Goal: Information Seeking & Learning: Learn about a topic

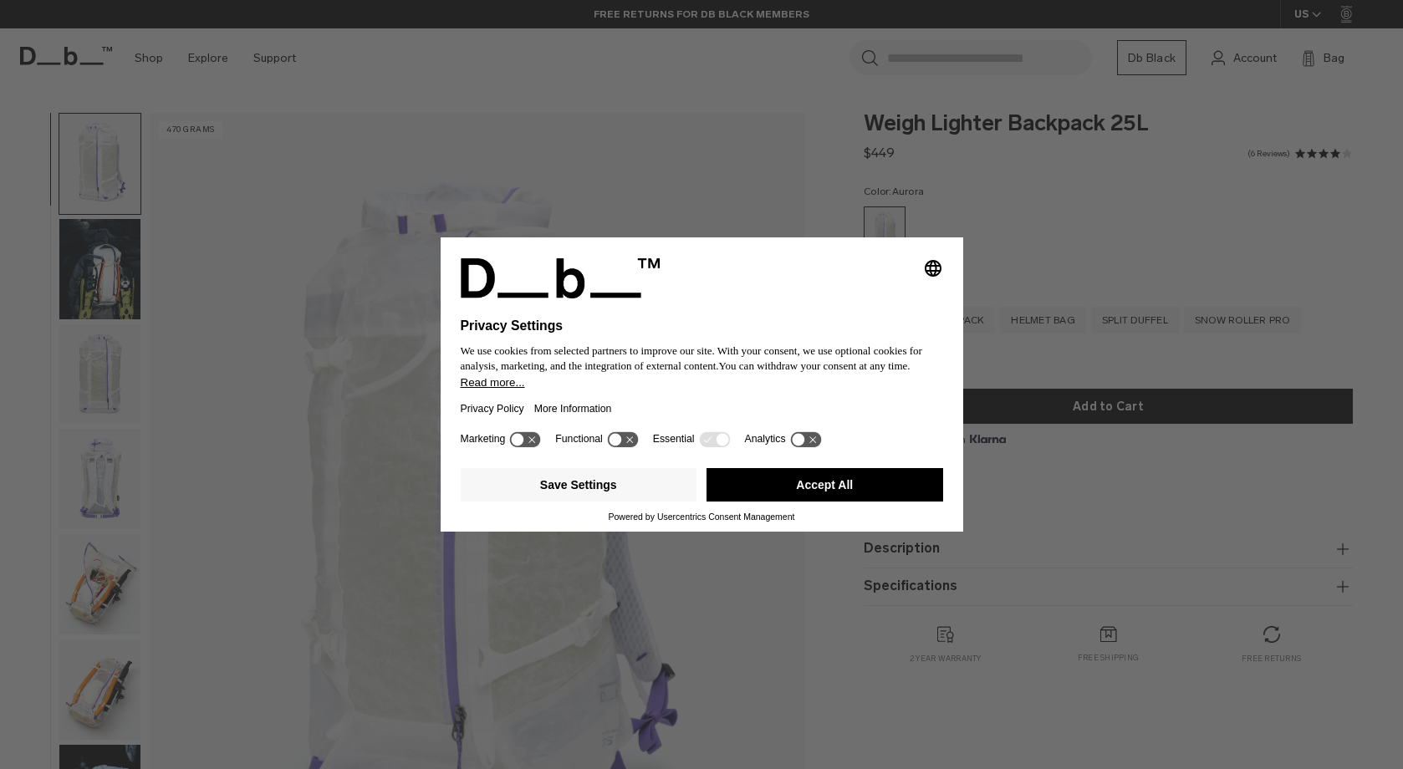
click at [805, 447] on icon at bounding box center [798, 440] width 13 height 13
click at [820, 447] on icon at bounding box center [813, 440] width 13 height 13
click at [663, 497] on button "Save Settings" at bounding box center [579, 484] width 237 height 33
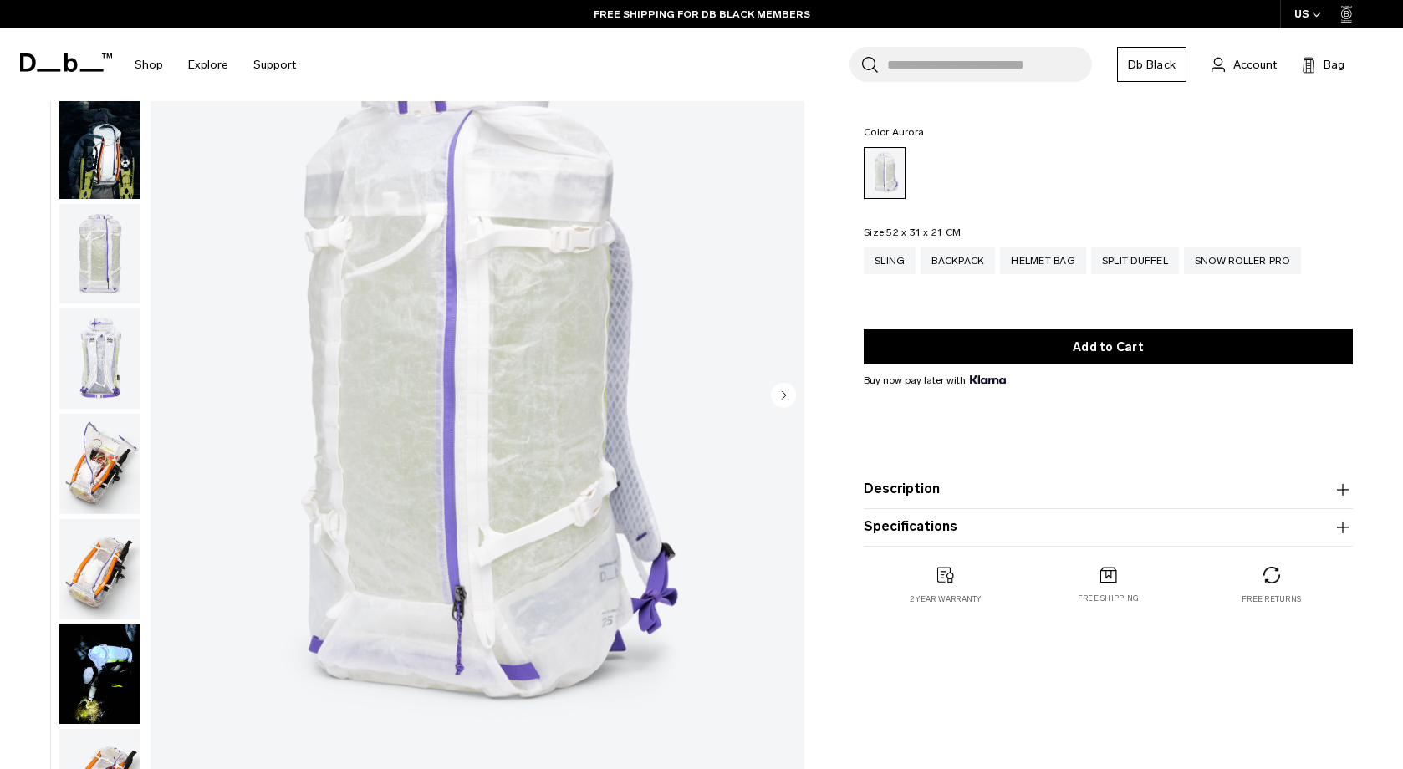
scroll to position [117, 0]
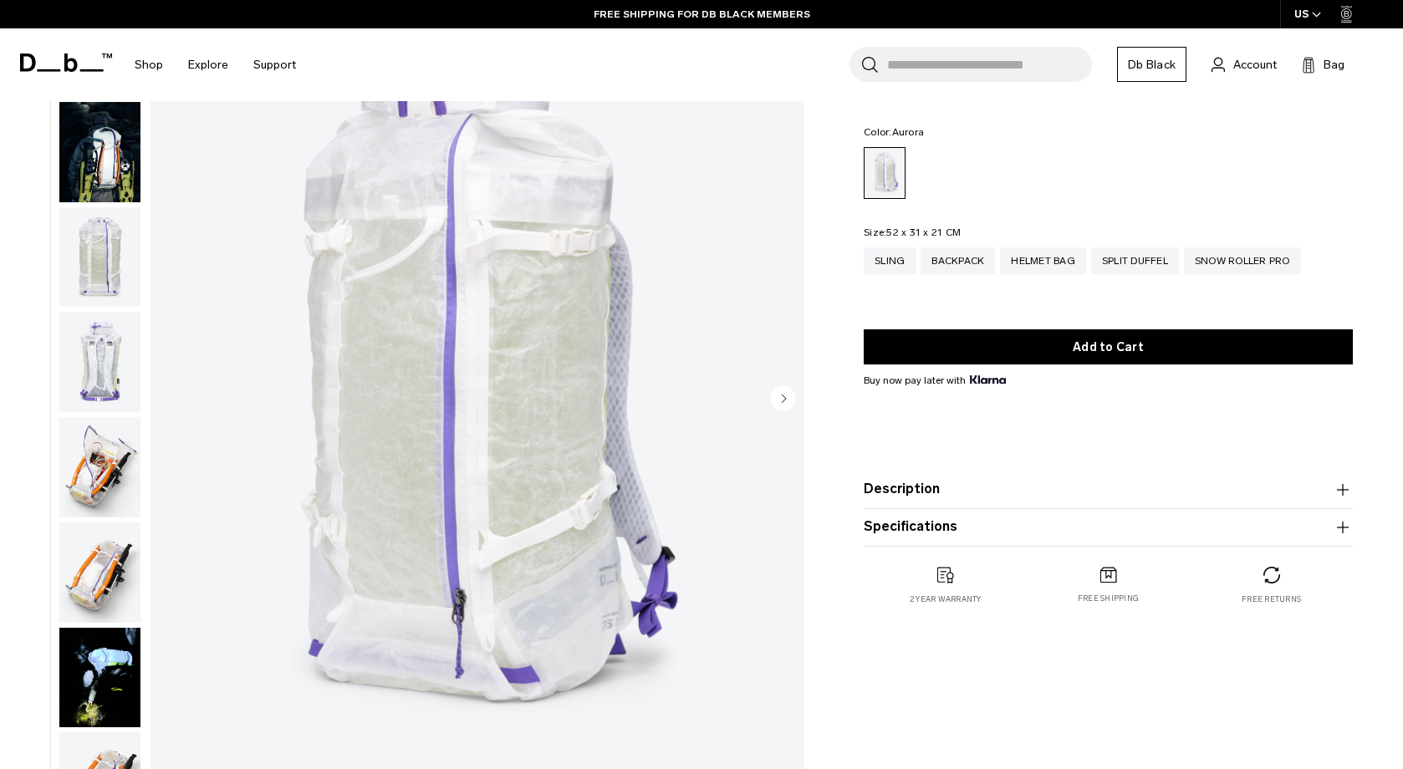
click at [111, 370] on img "button" at bounding box center [99, 362] width 81 height 100
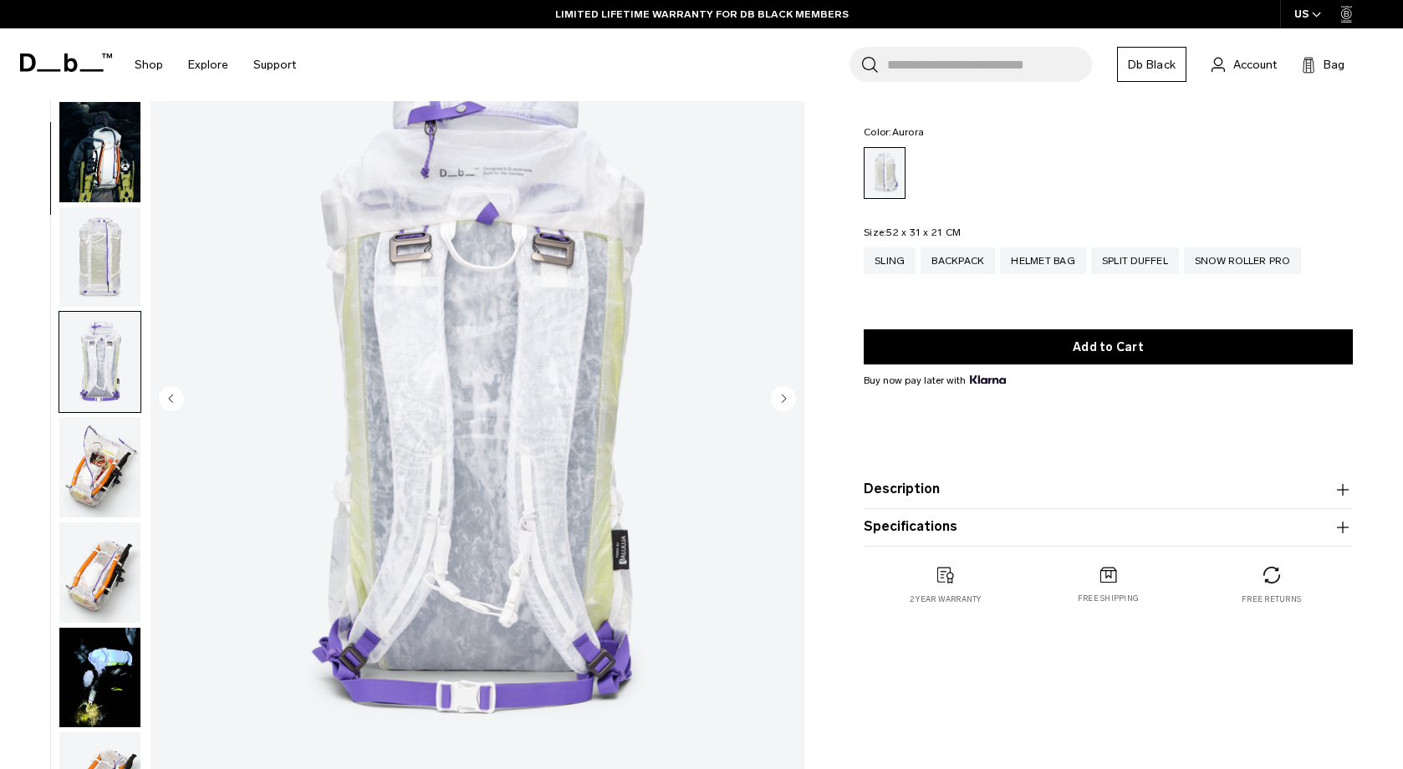
scroll to position [0, 0]
click at [114, 140] on img "button" at bounding box center [99, 152] width 81 height 100
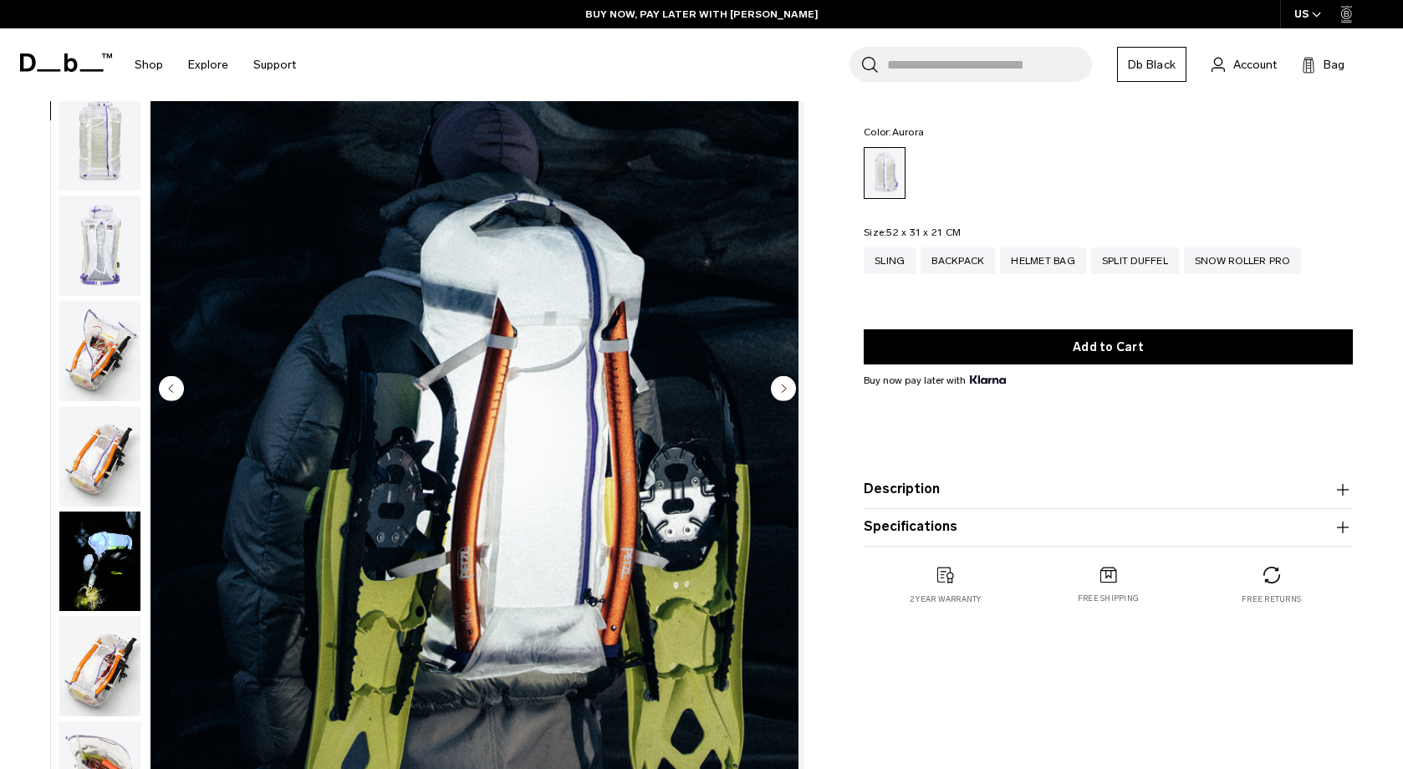
scroll to position [205, 0]
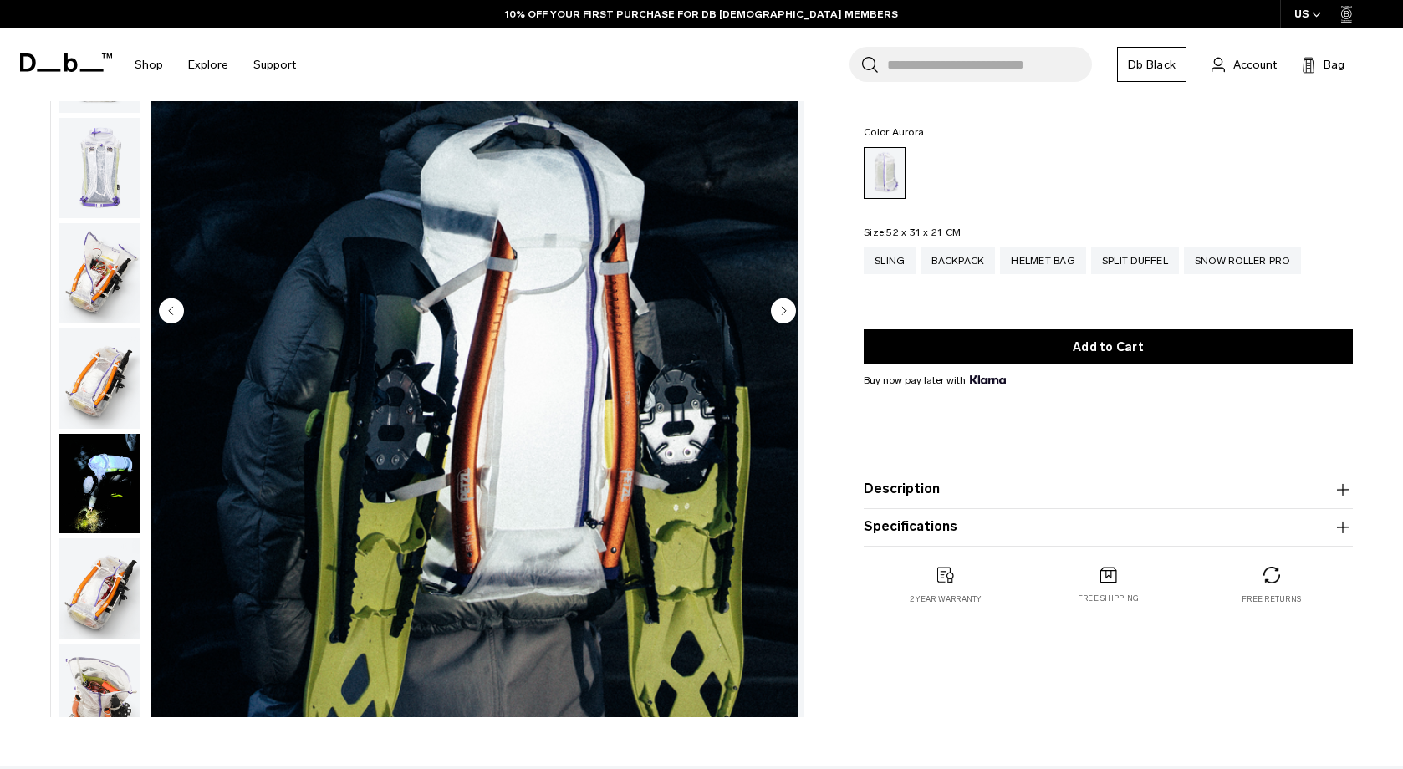
click at [788, 307] on circle "Next slide" at bounding box center [783, 311] width 25 height 25
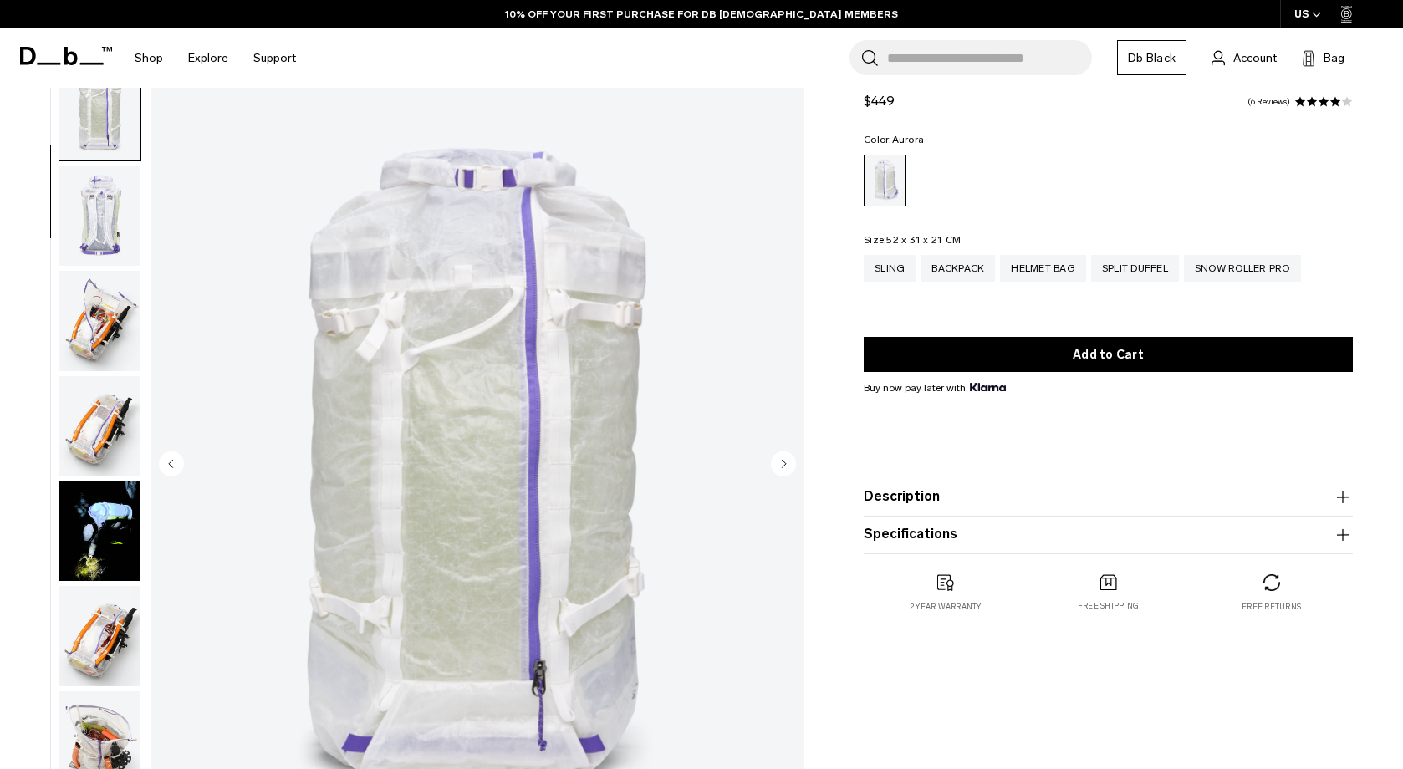
scroll to position [47, 0]
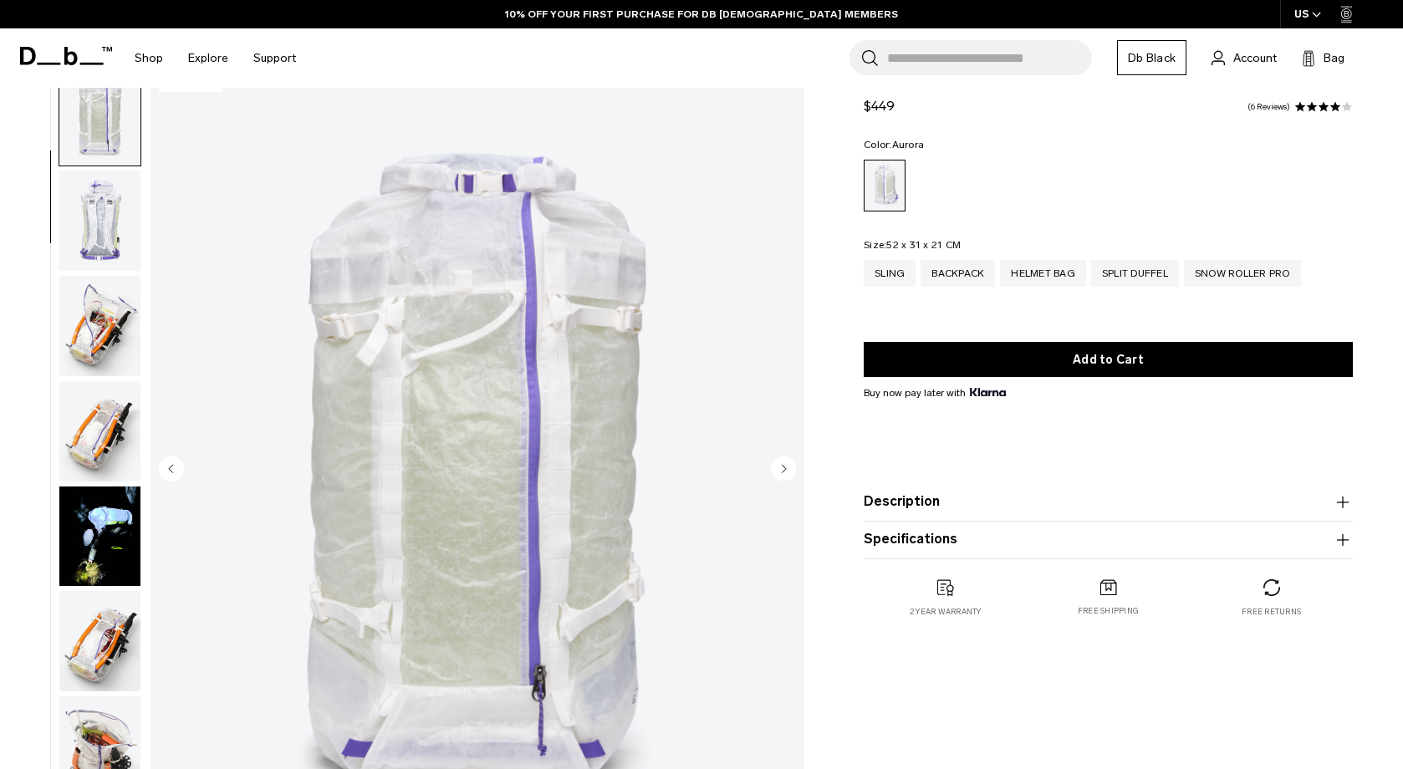
click at [781, 470] on circle "Next slide" at bounding box center [783, 469] width 25 height 25
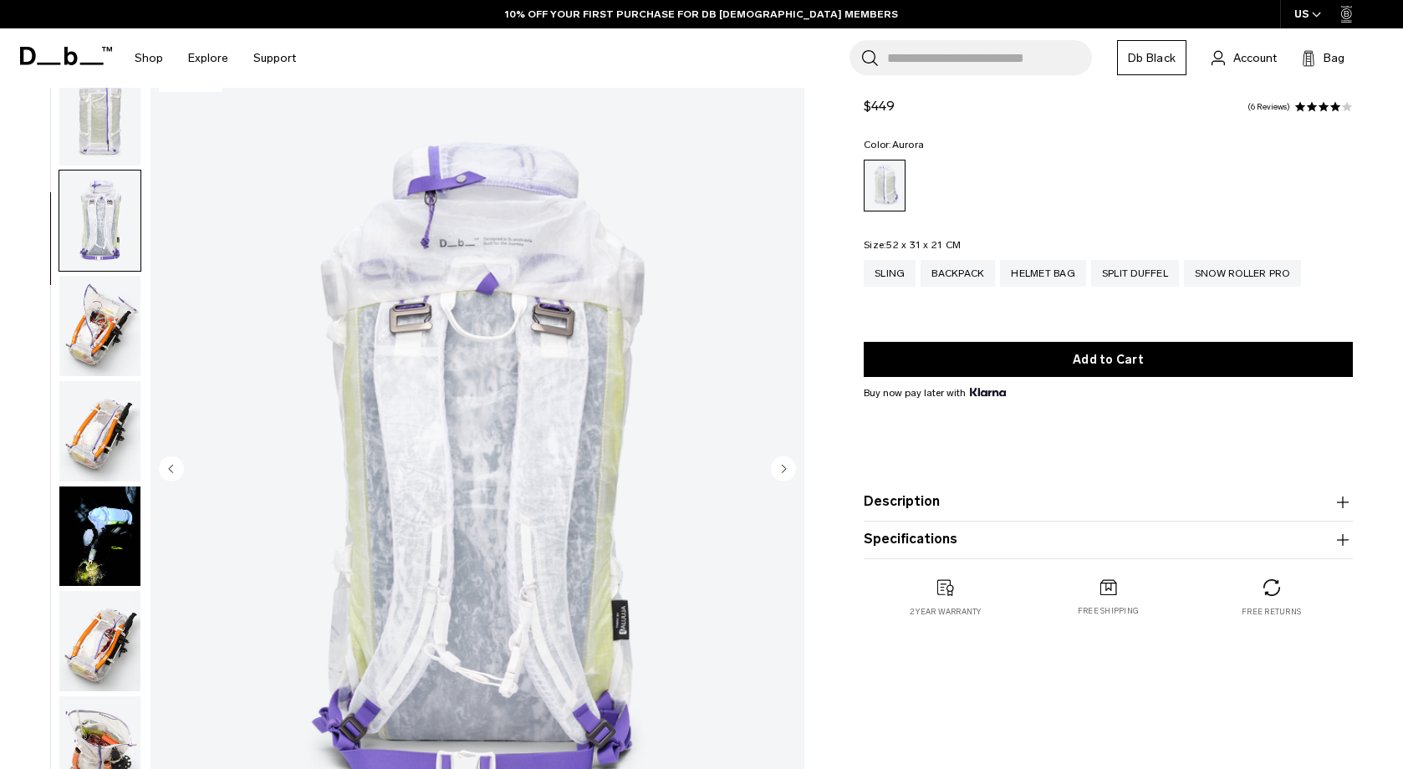
scroll to position [318, 0]
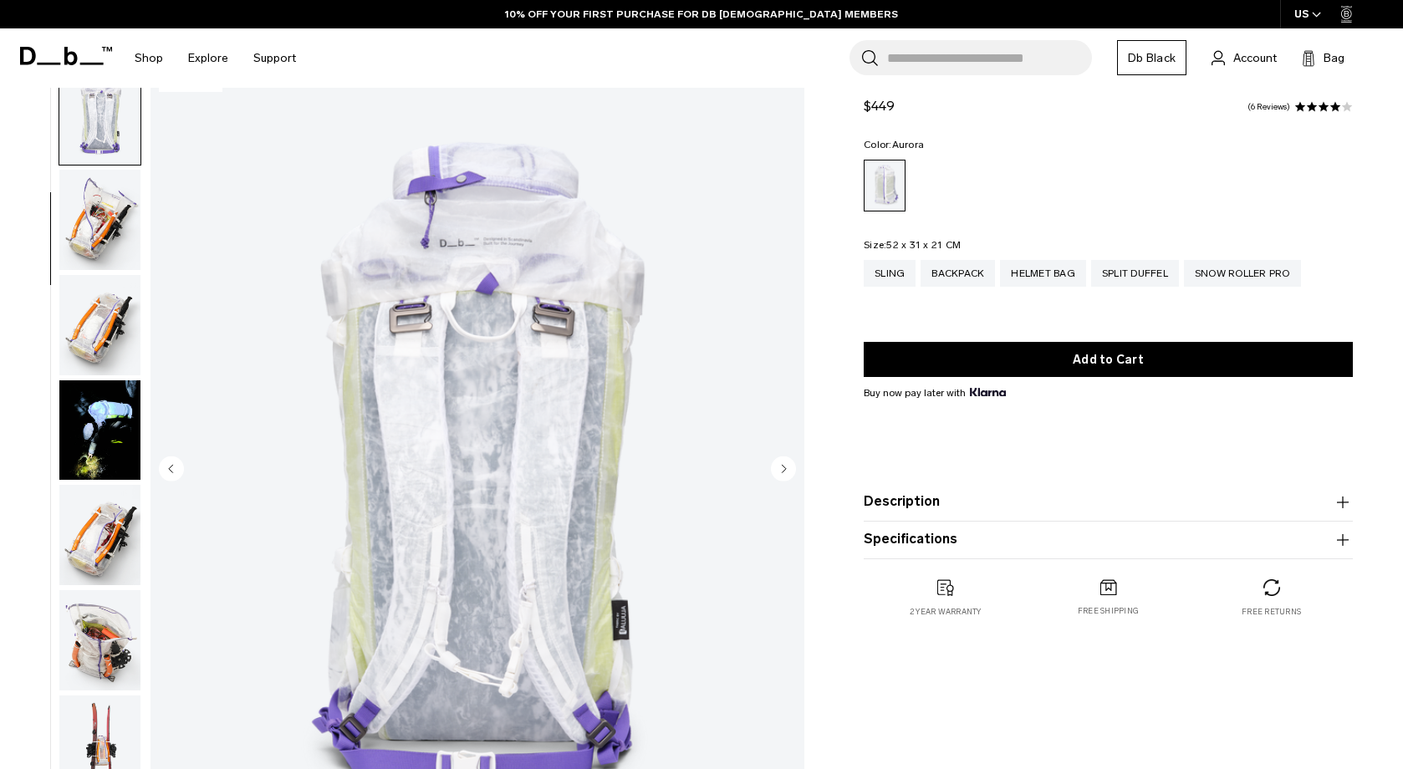
click at [781, 470] on circle "Next slide" at bounding box center [783, 469] width 25 height 25
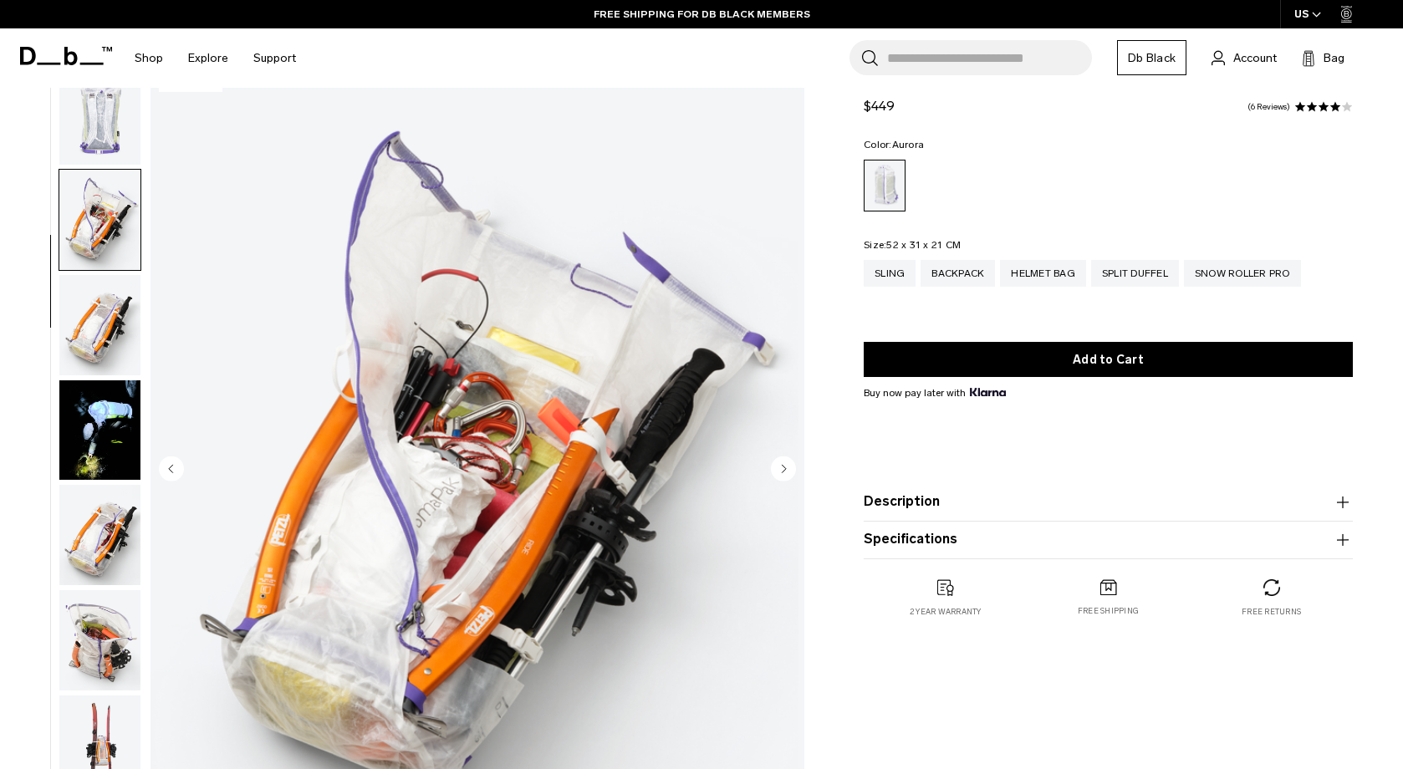
scroll to position [424, 0]
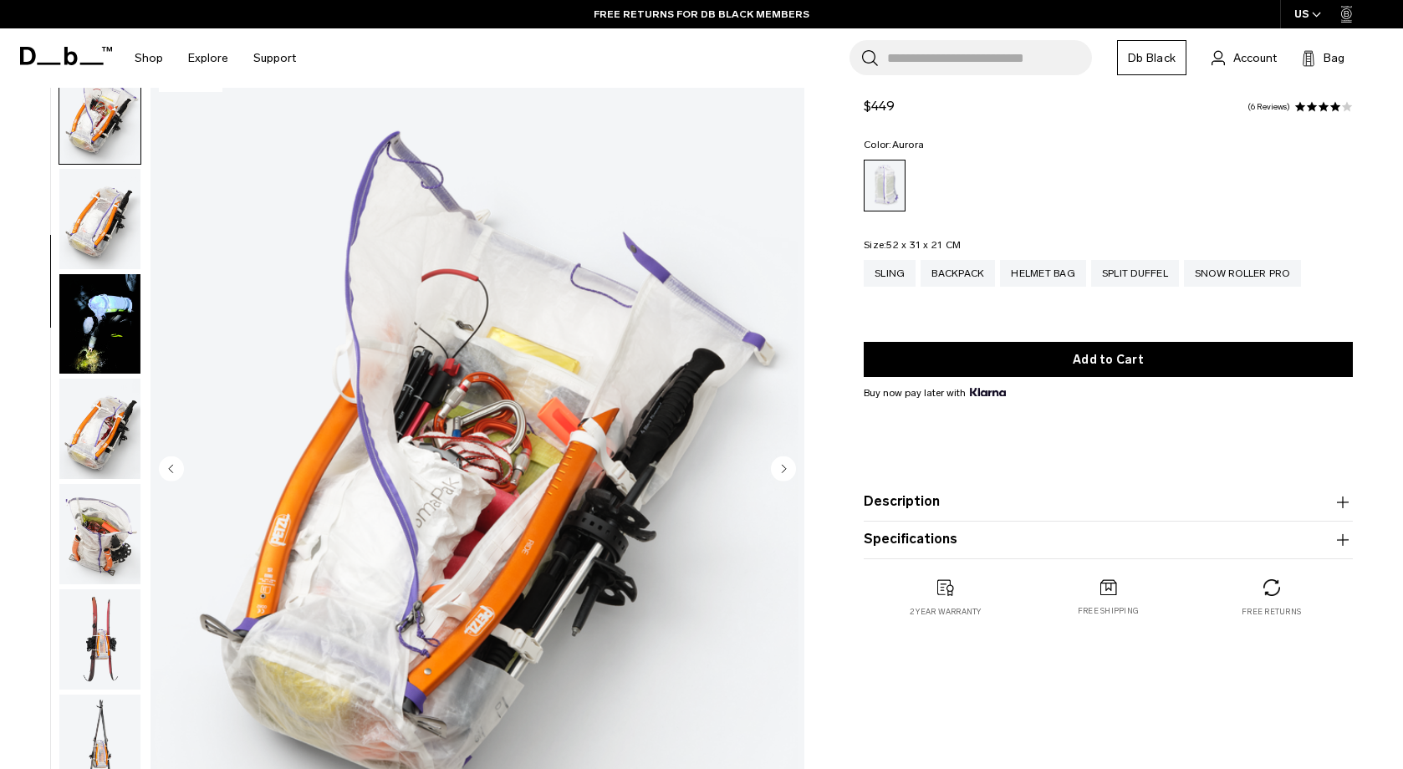
click at [785, 468] on icon "Next slide" at bounding box center [785, 469] width 4 height 8
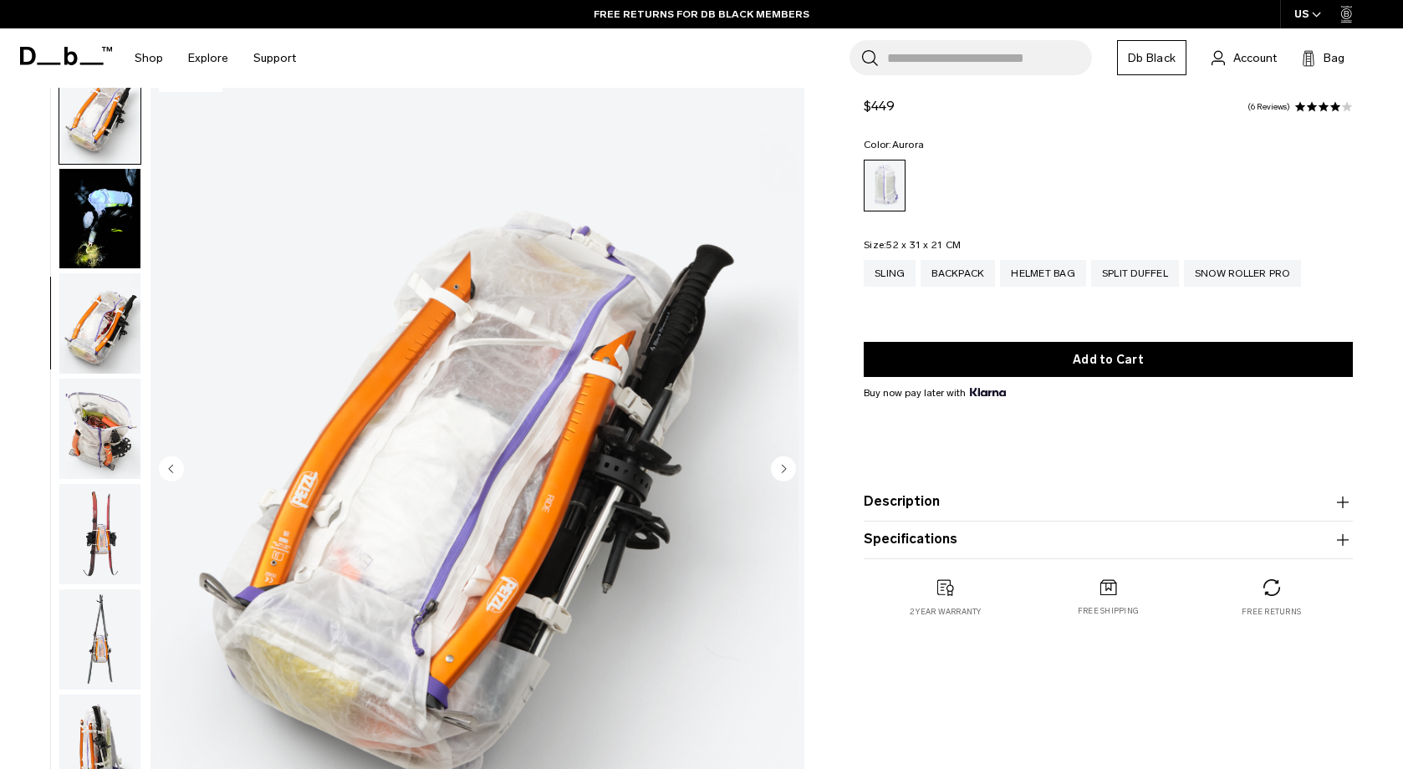
scroll to position [530, 0]
click at [785, 469] on icon "Next slide" at bounding box center [785, 469] width 4 height 8
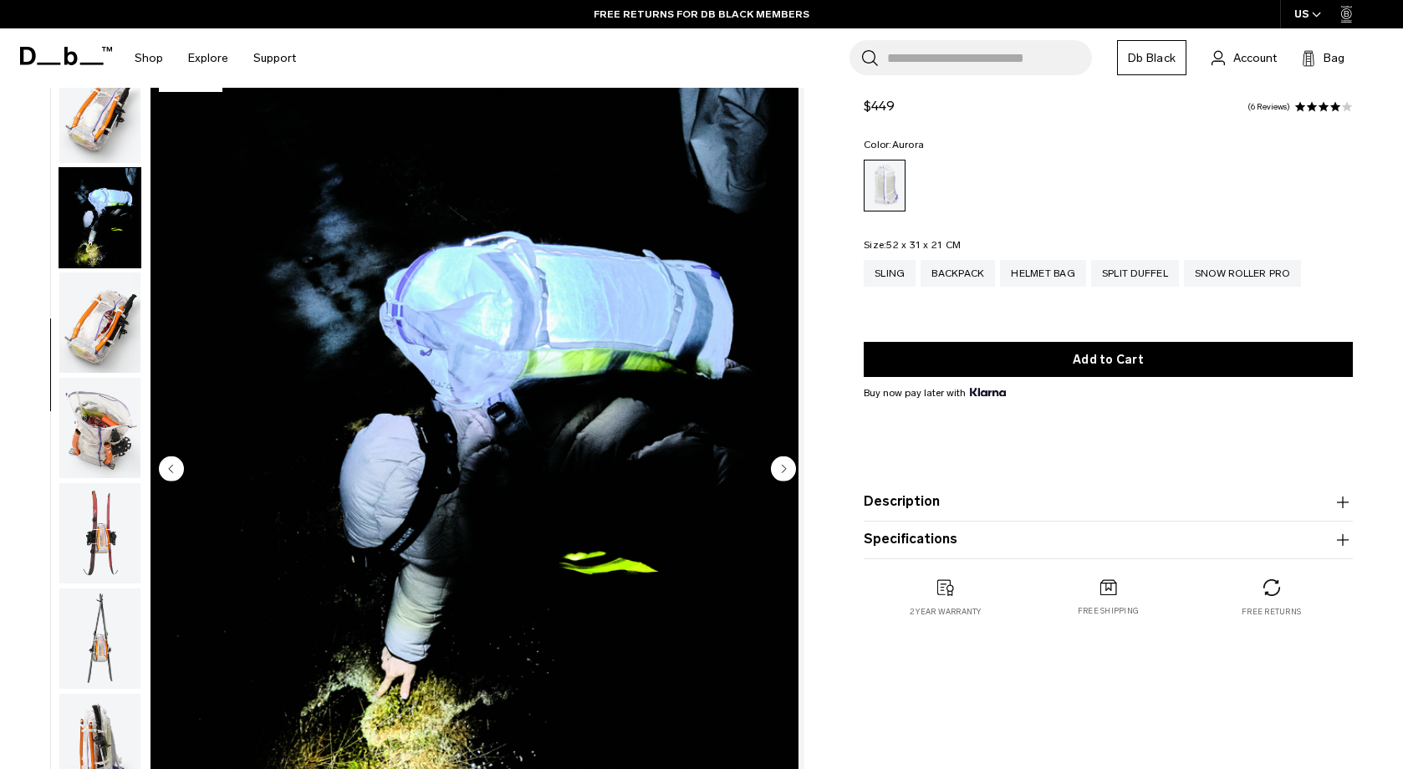
scroll to position [636, 0]
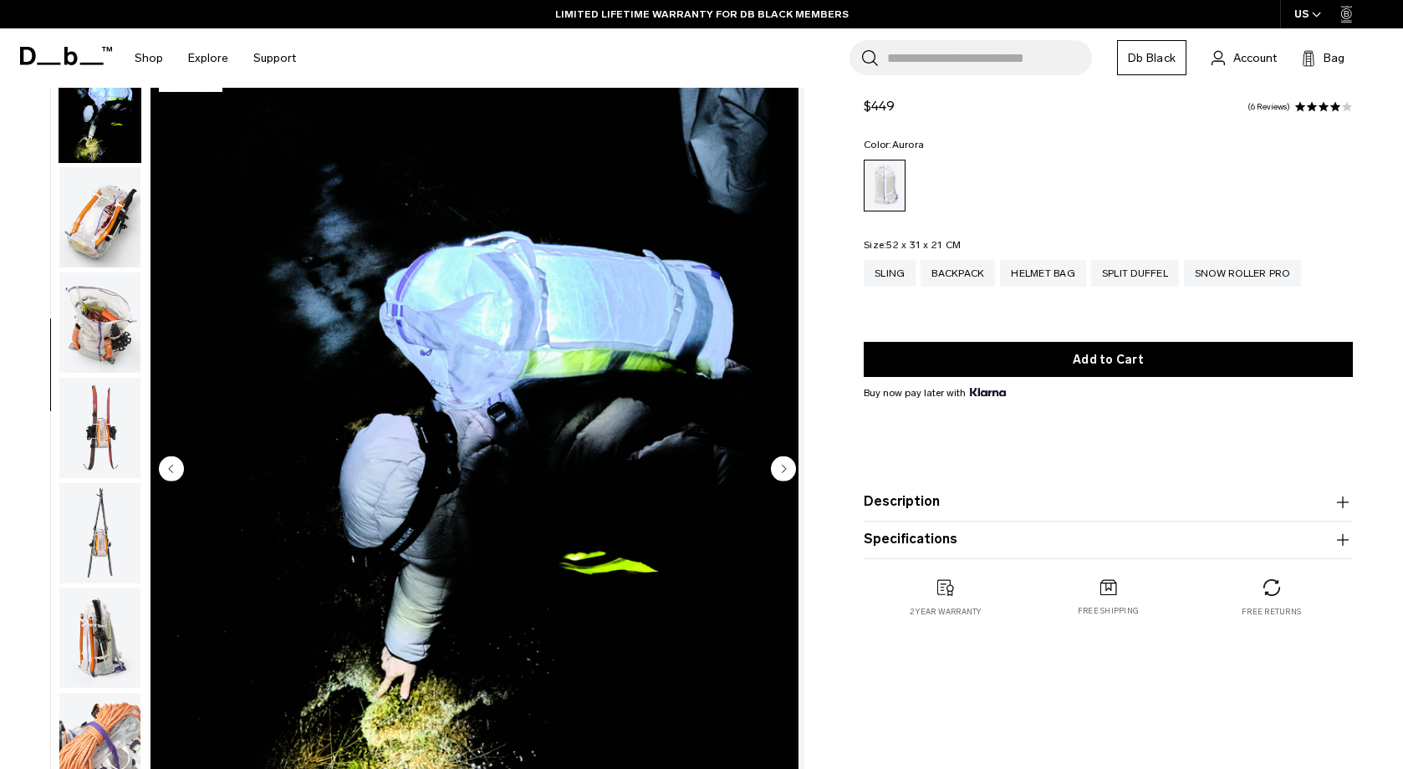
click at [785, 469] on icon "Next slide" at bounding box center [785, 469] width 4 height 8
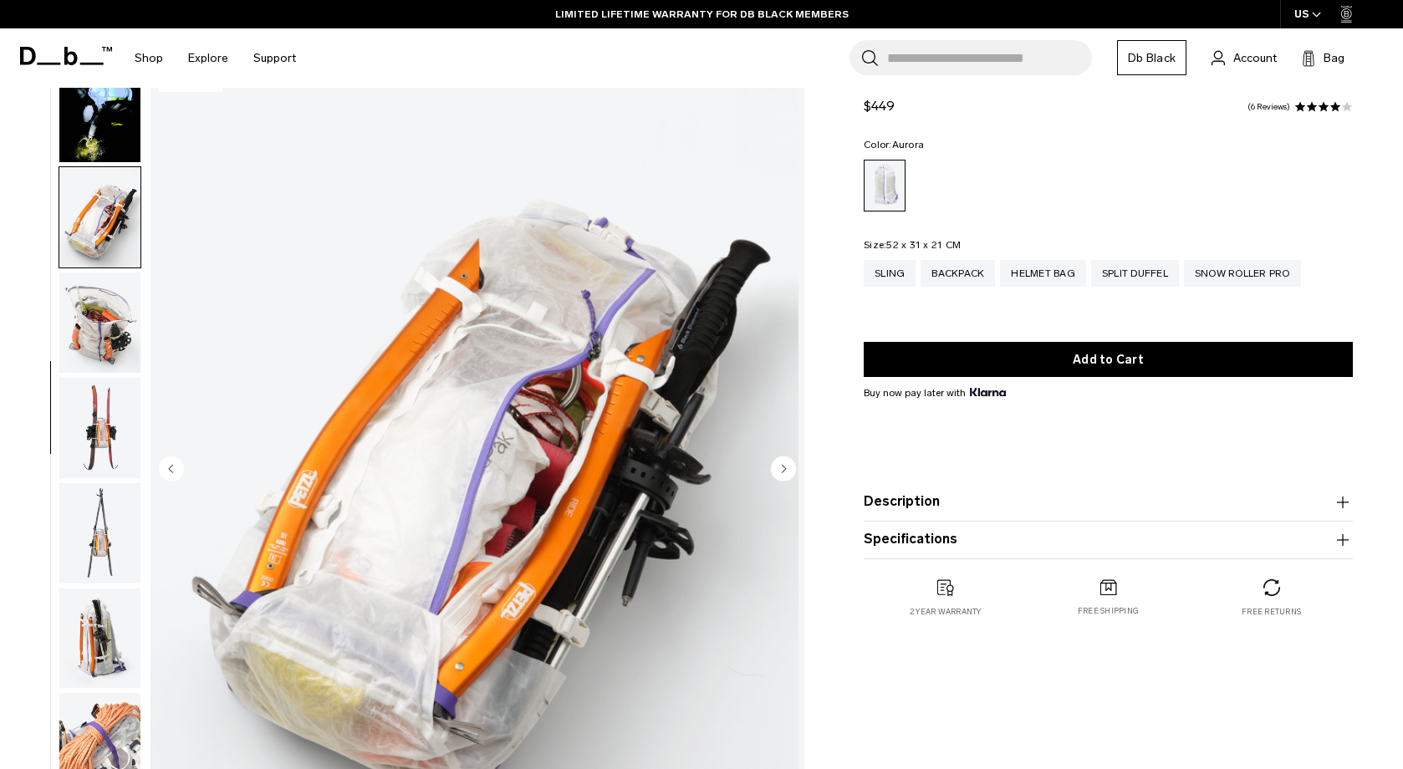
scroll to position [742, 0]
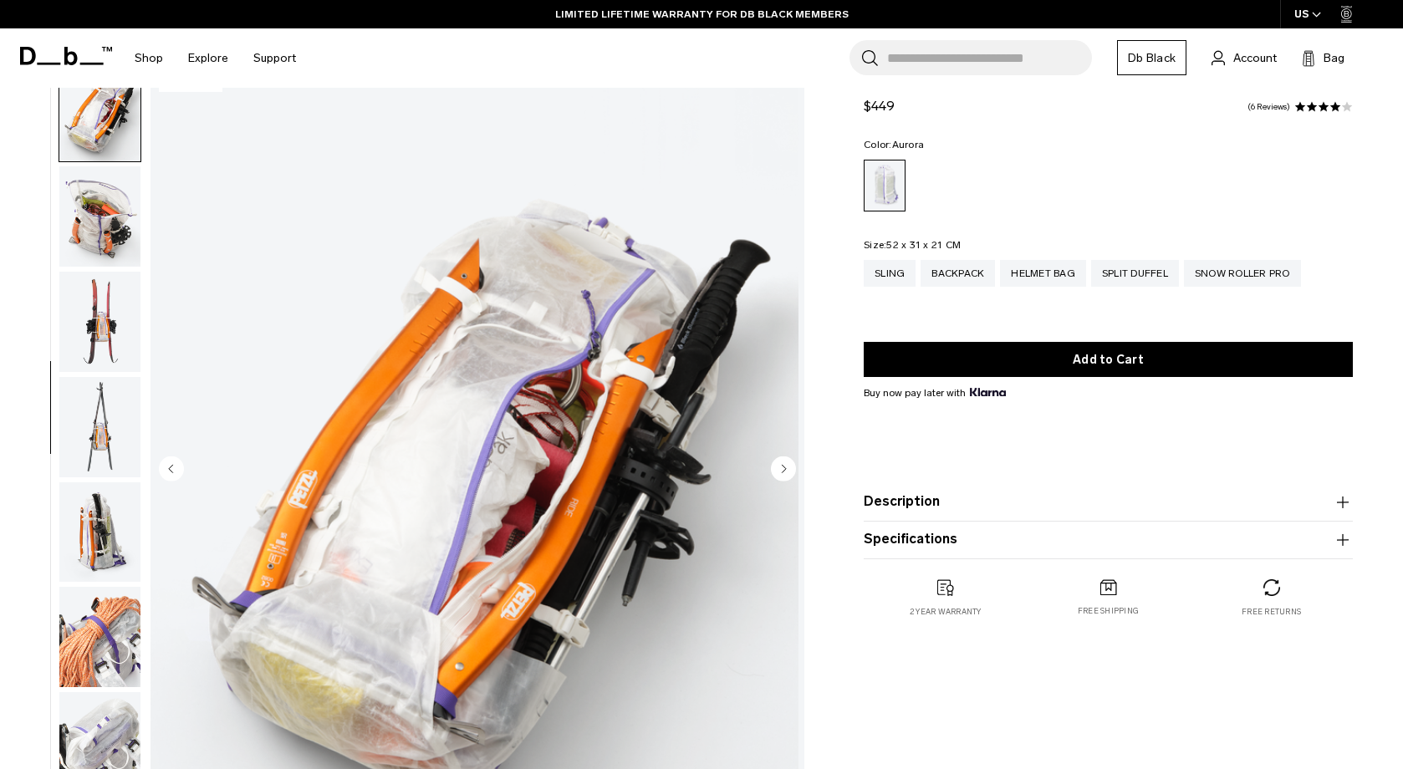
click at [785, 469] on icon "Next slide" at bounding box center [785, 469] width 4 height 8
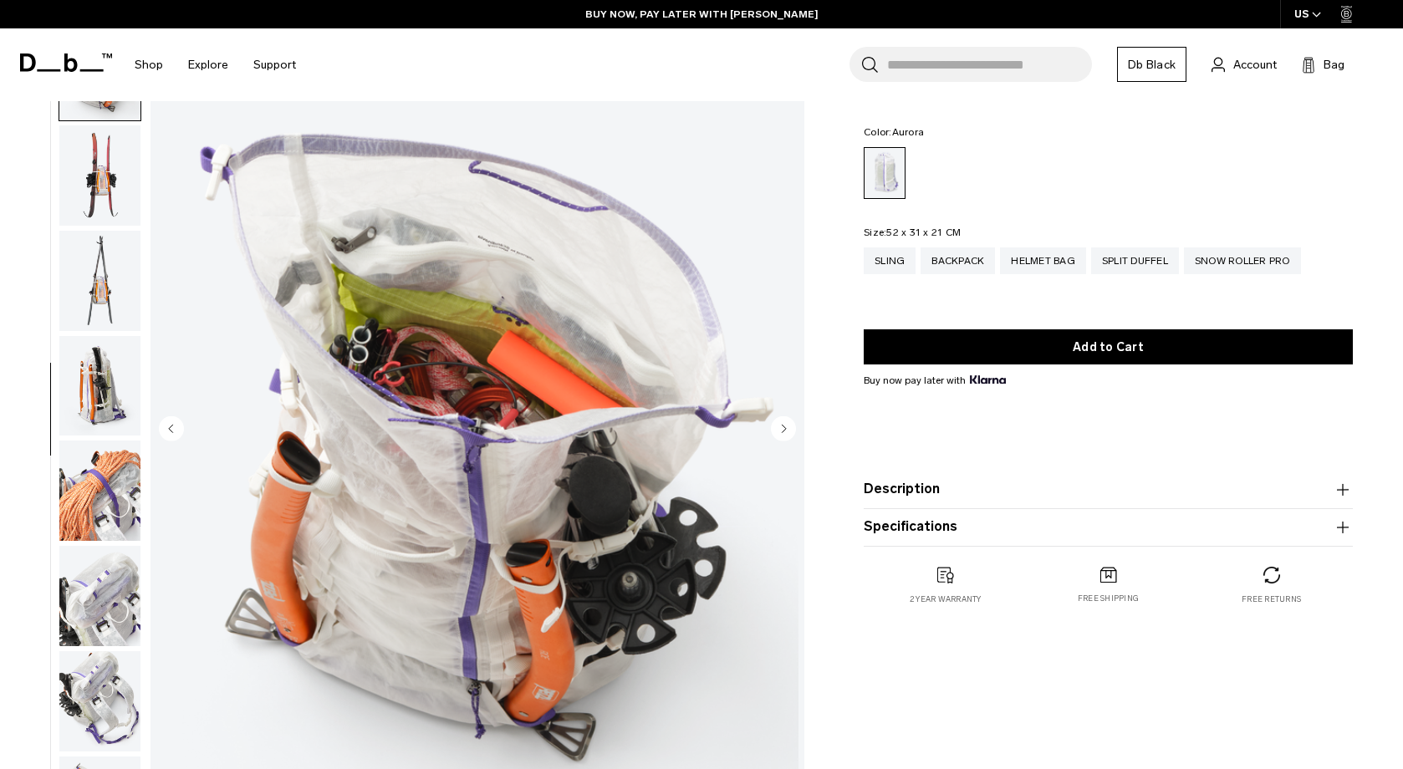
scroll to position [79, 0]
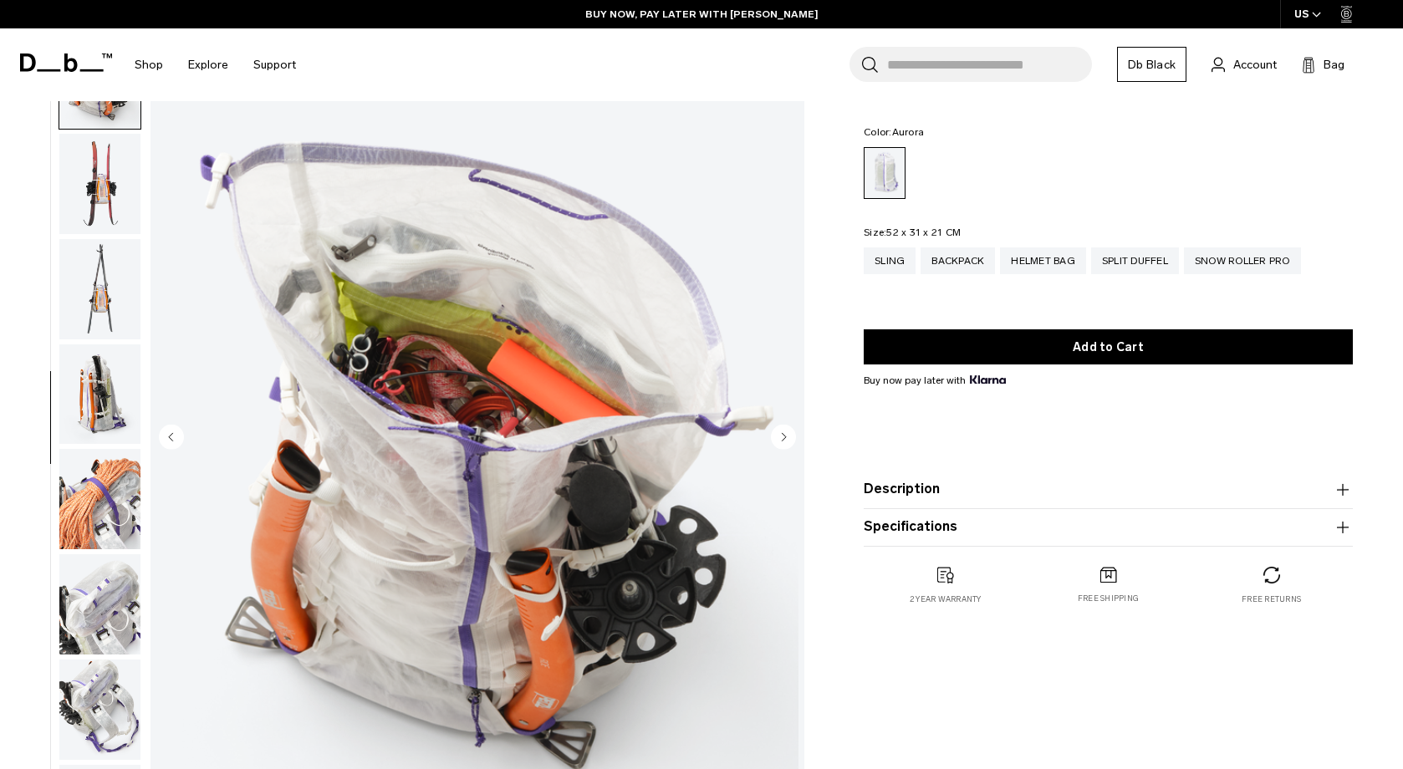
click at [784, 436] on icon "Next slide" at bounding box center [785, 437] width 4 height 8
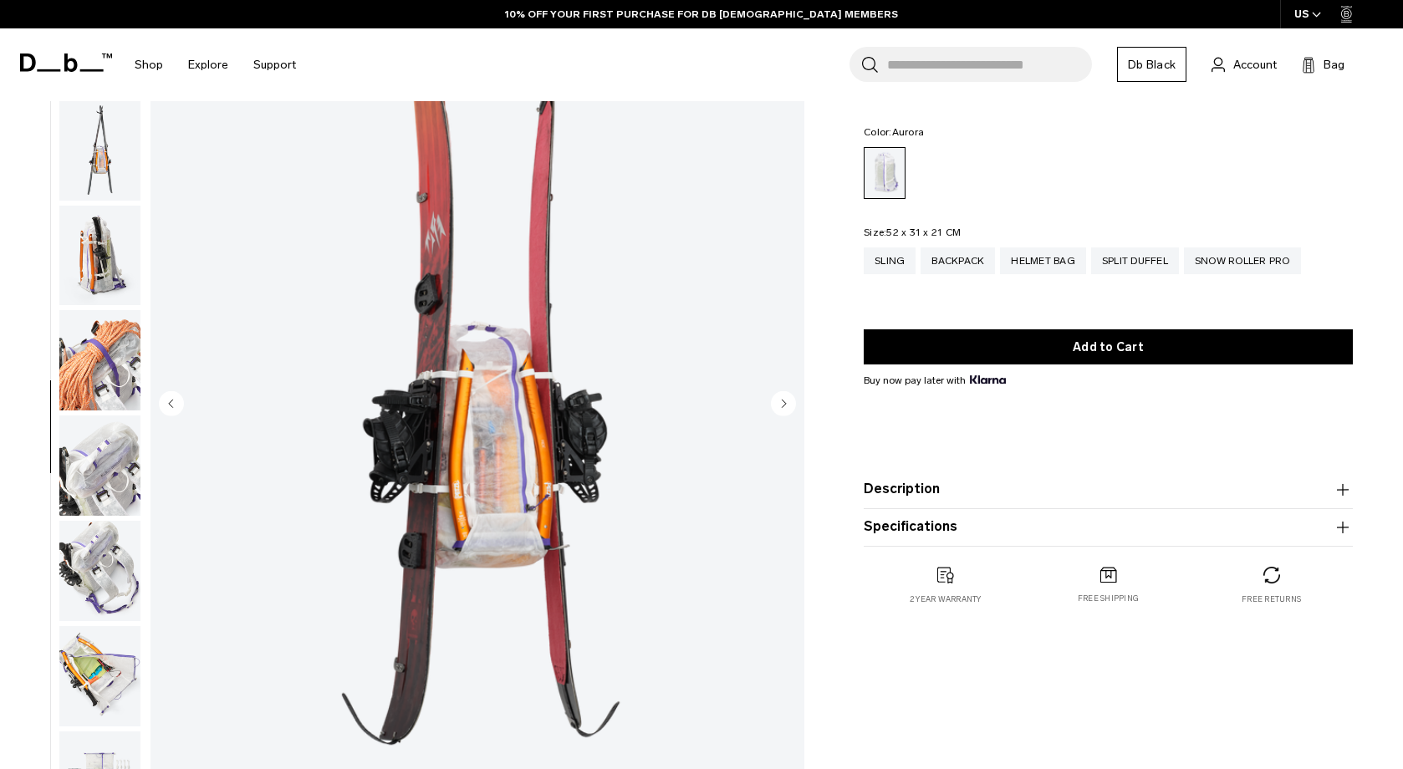
scroll to position [114, 0]
click at [784, 405] on icon "Next slide" at bounding box center [785, 402] width 4 height 8
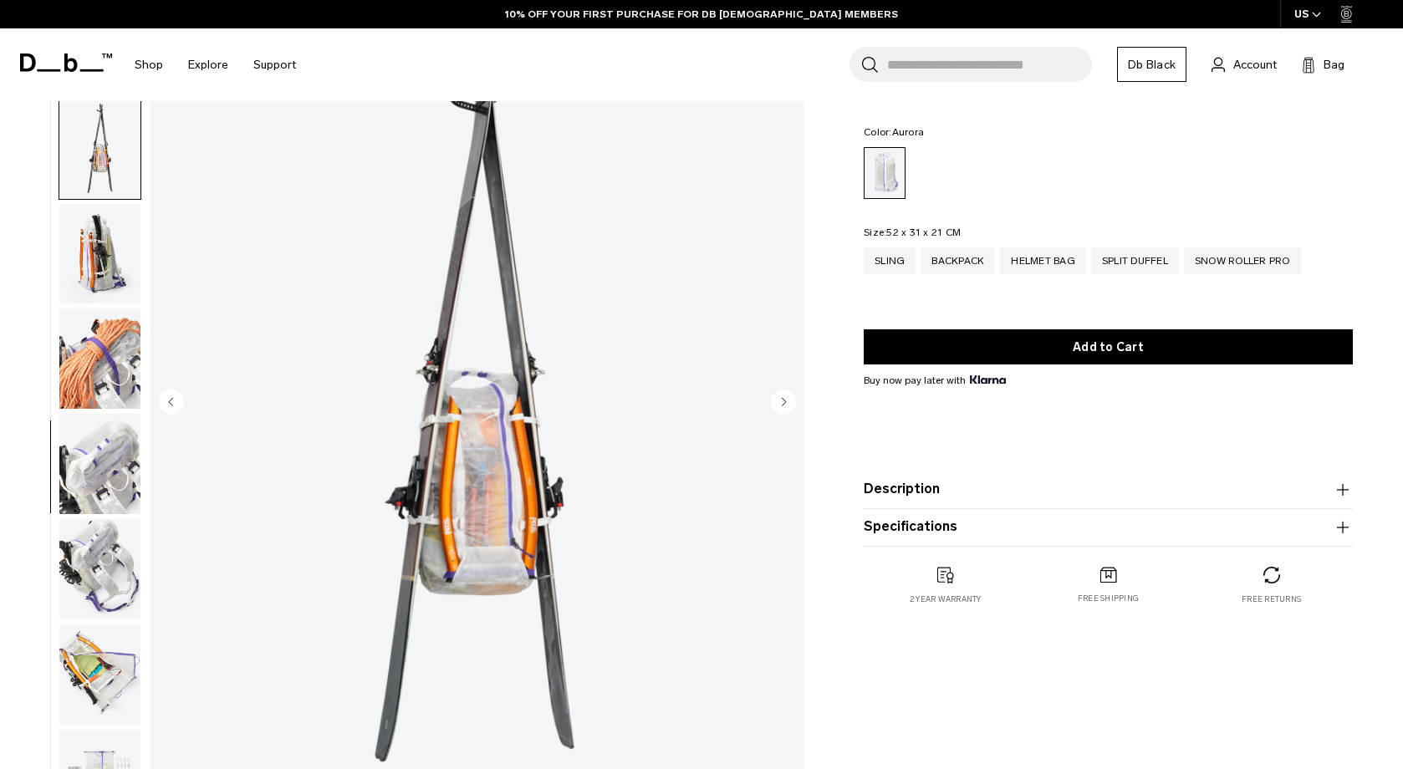
scroll to position [1060, 0]
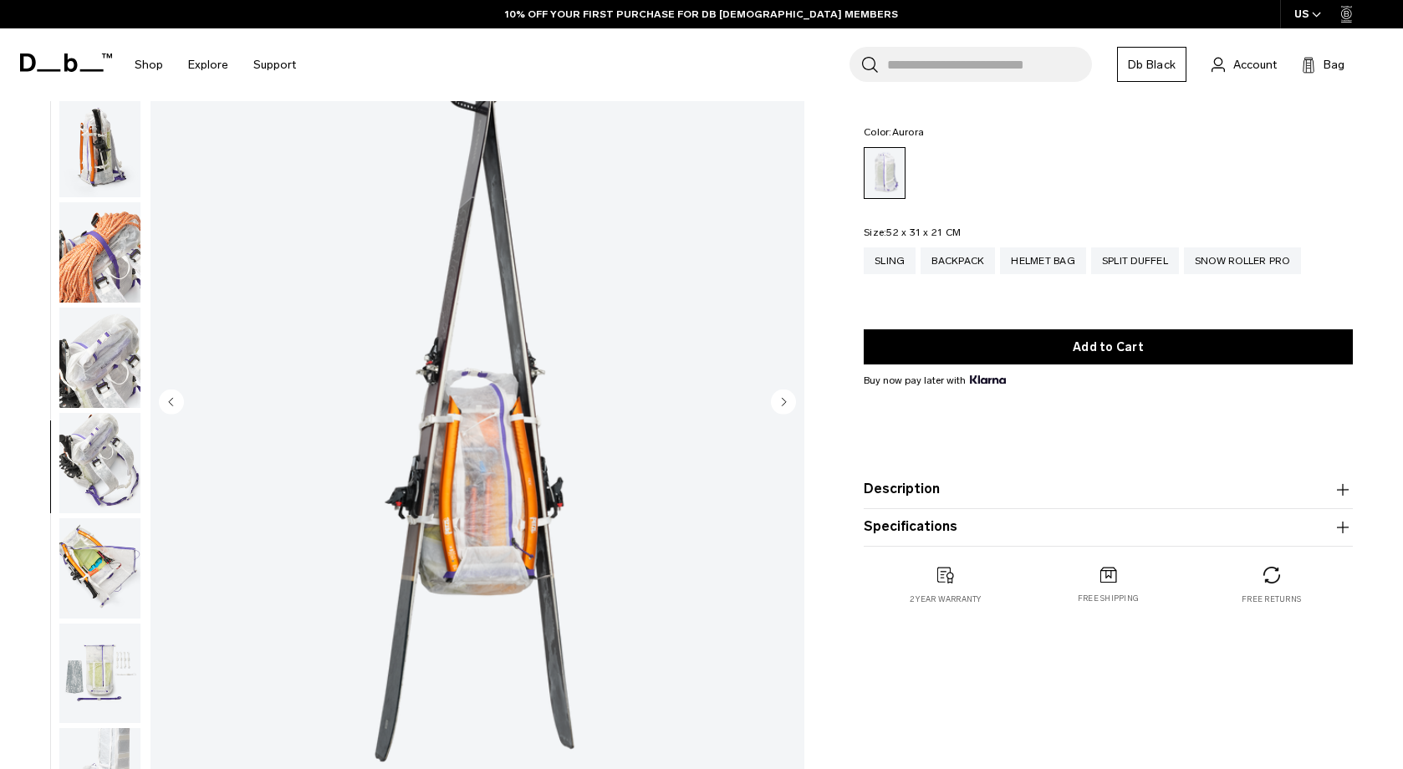
click at [783, 404] on icon "Next slide" at bounding box center [785, 402] width 4 height 8
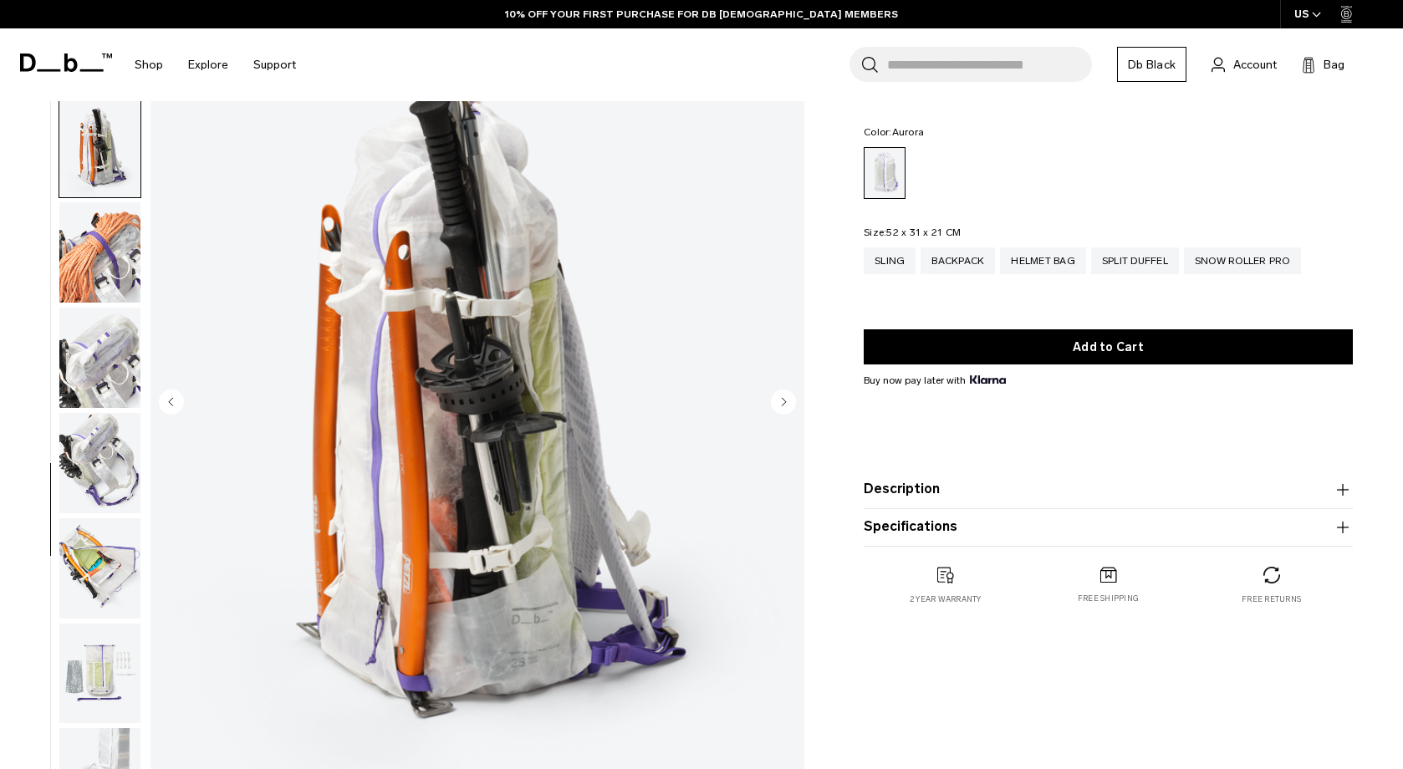
scroll to position [1095, 0]
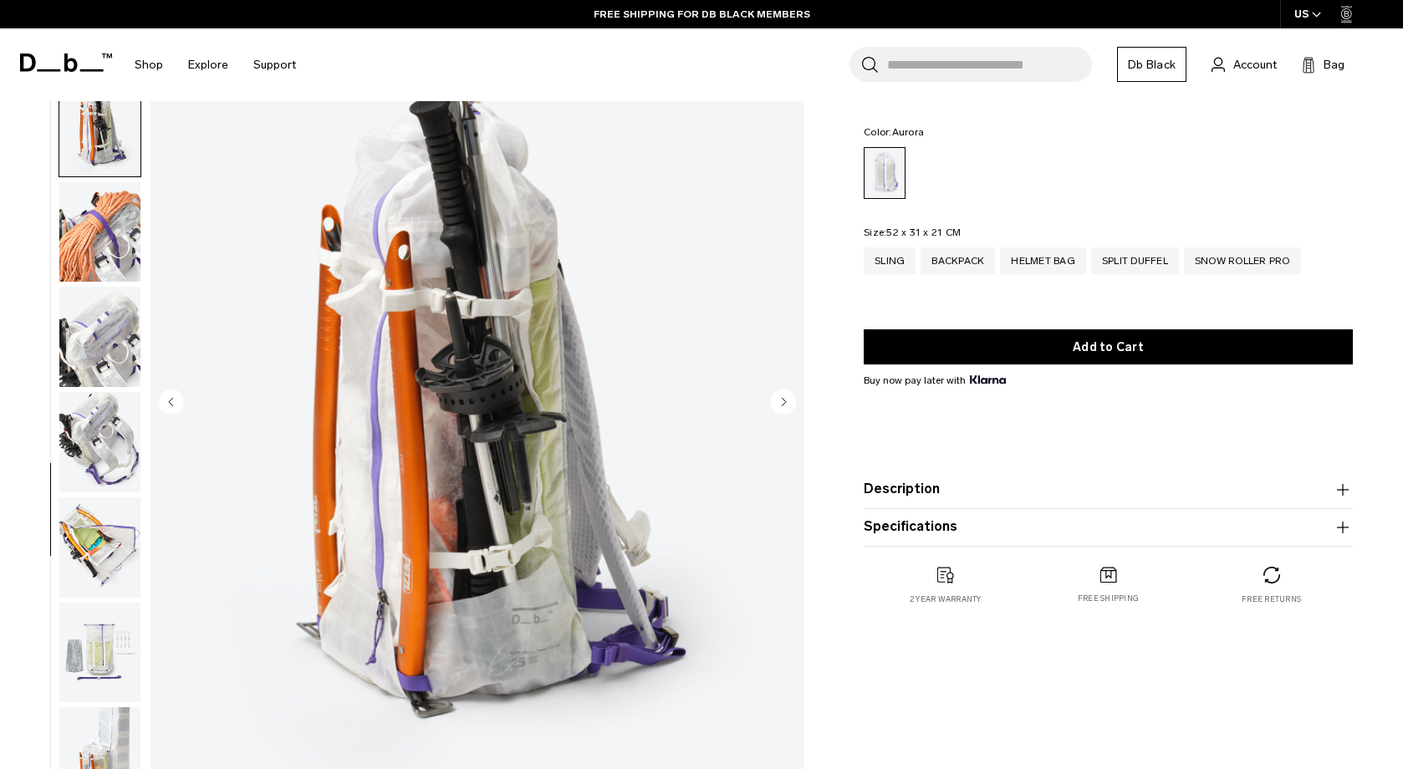
click at [783, 404] on icon "Next slide" at bounding box center [785, 402] width 4 height 8
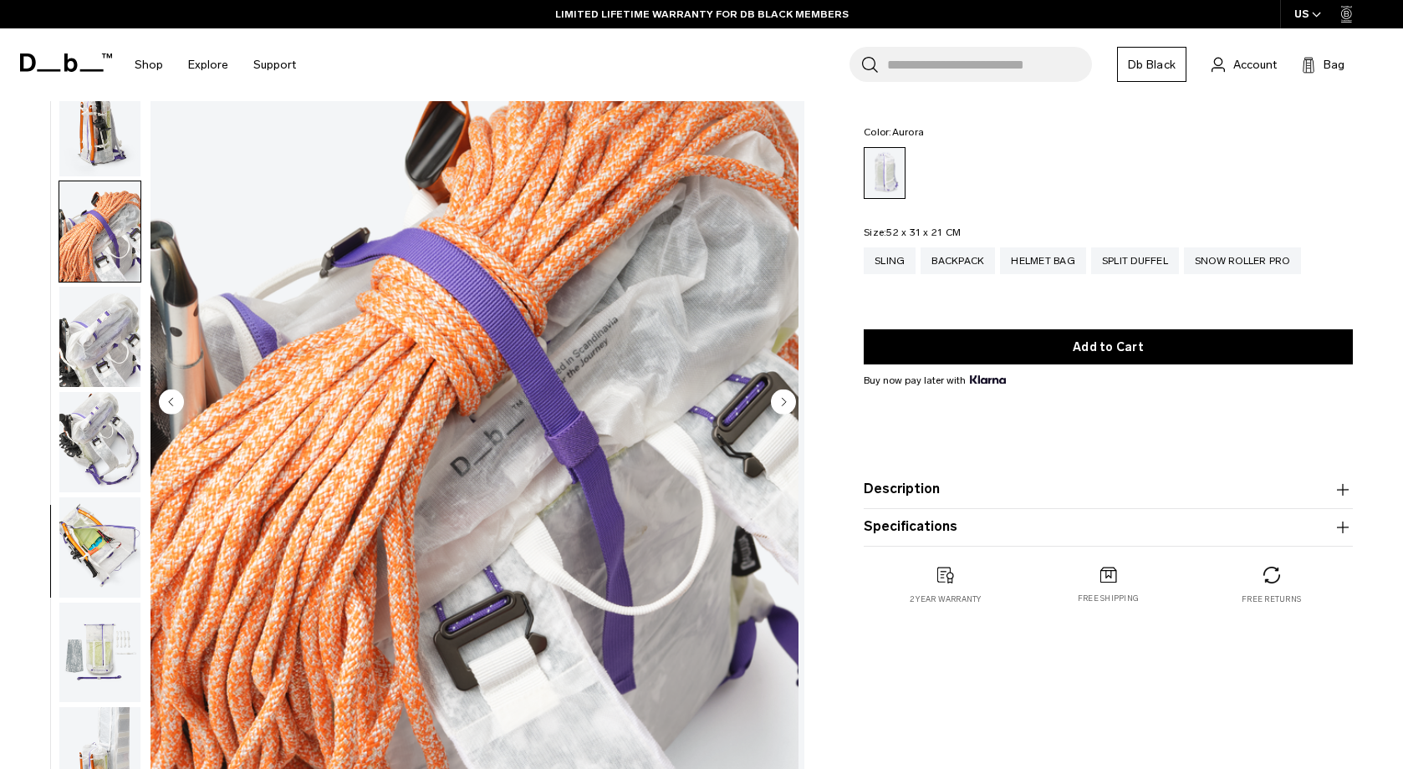
click at [786, 401] on circle "Next slide" at bounding box center [783, 402] width 25 height 25
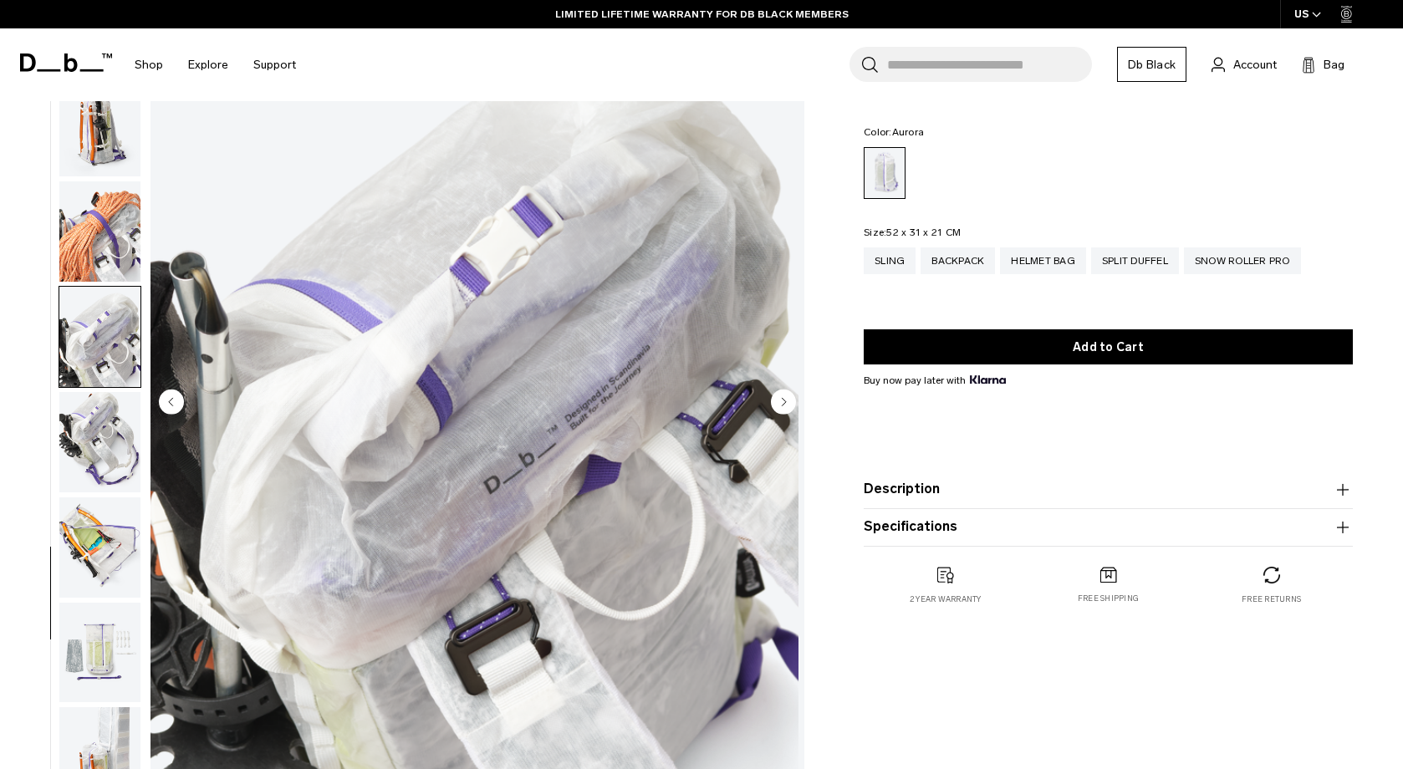
click at [786, 401] on circle "Next slide" at bounding box center [783, 402] width 25 height 25
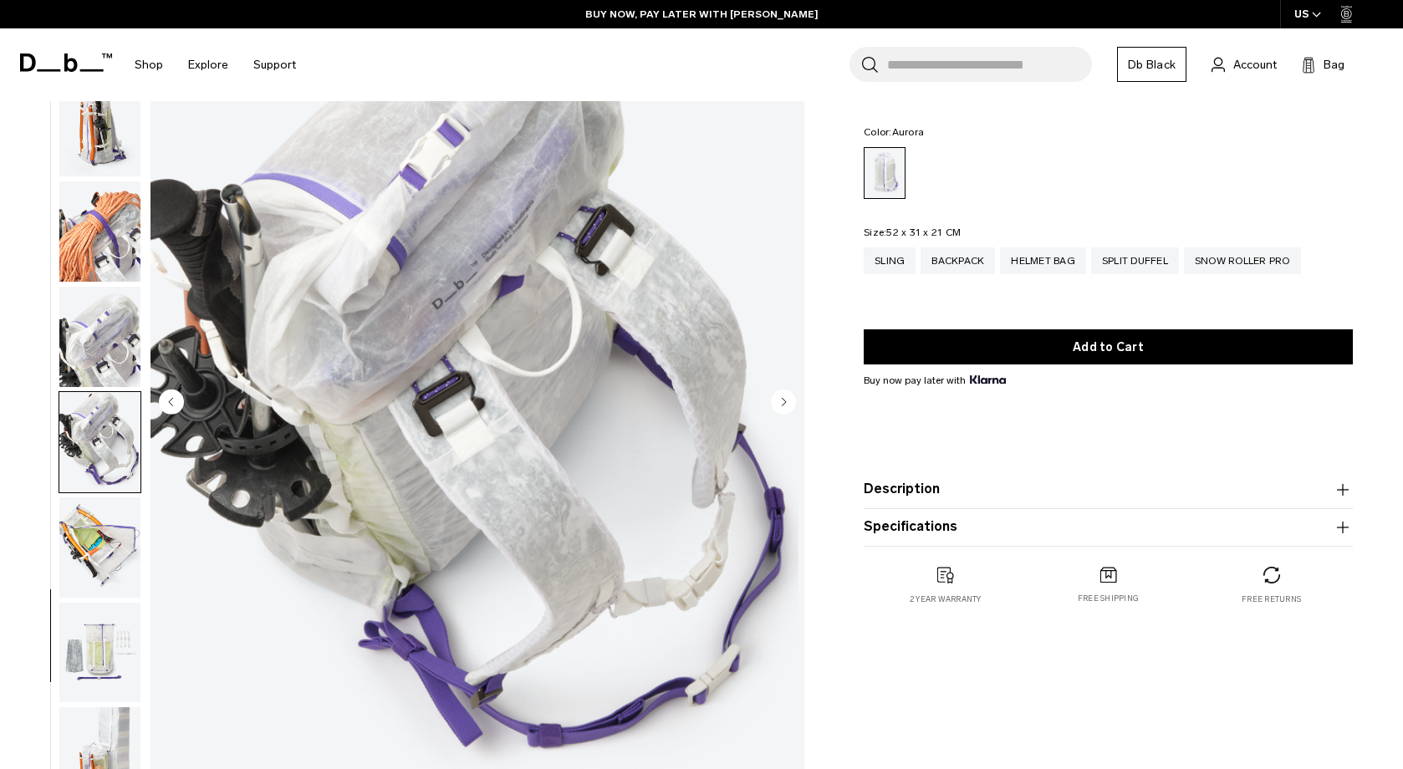
click at [786, 401] on circle "Next slide" at bounding box center [783, 402] width 25 height 25
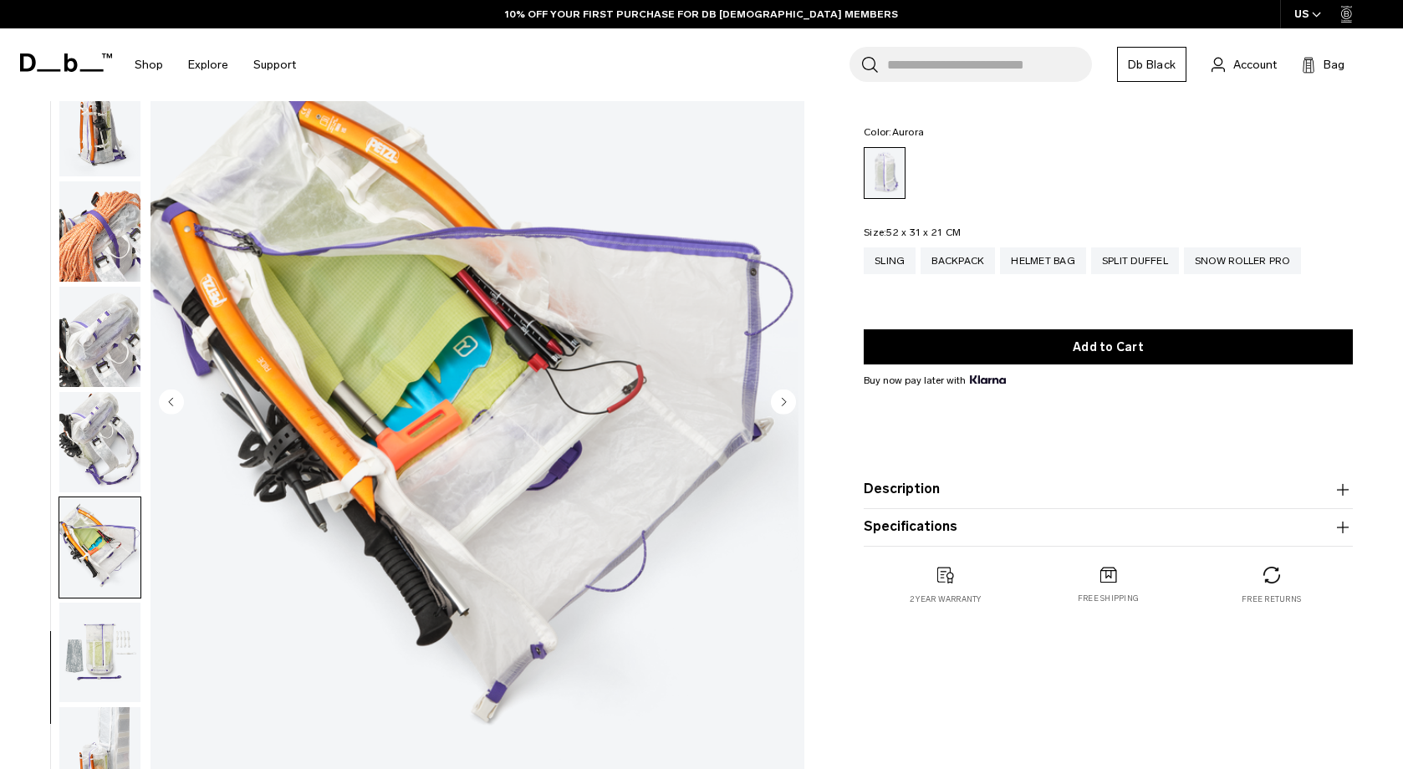
click at [786, 401] on circle "Next slide" at bounding box center [783, 402] width 25 height 25
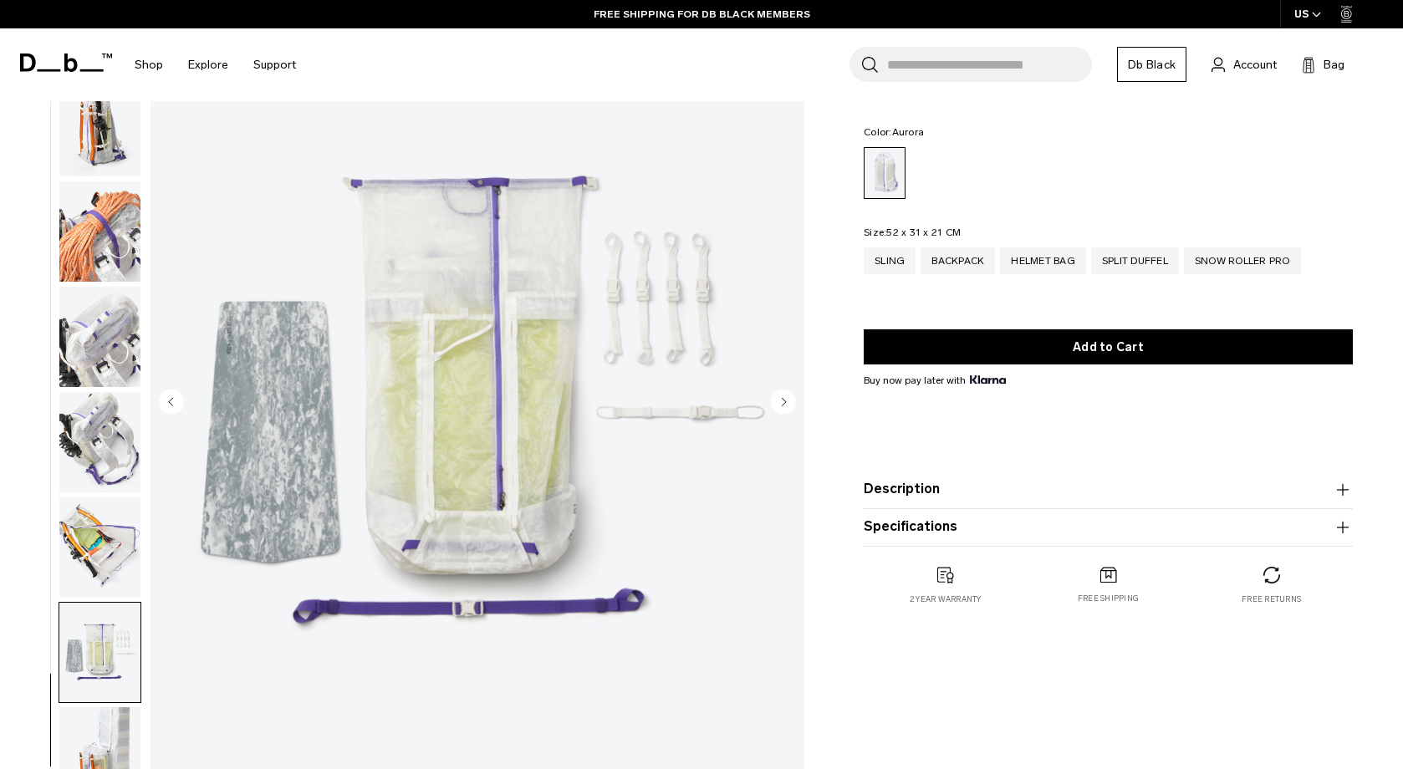
click at [786, 402] on icon "Next slide" at bounding box center [785, 402] width 4 height 8
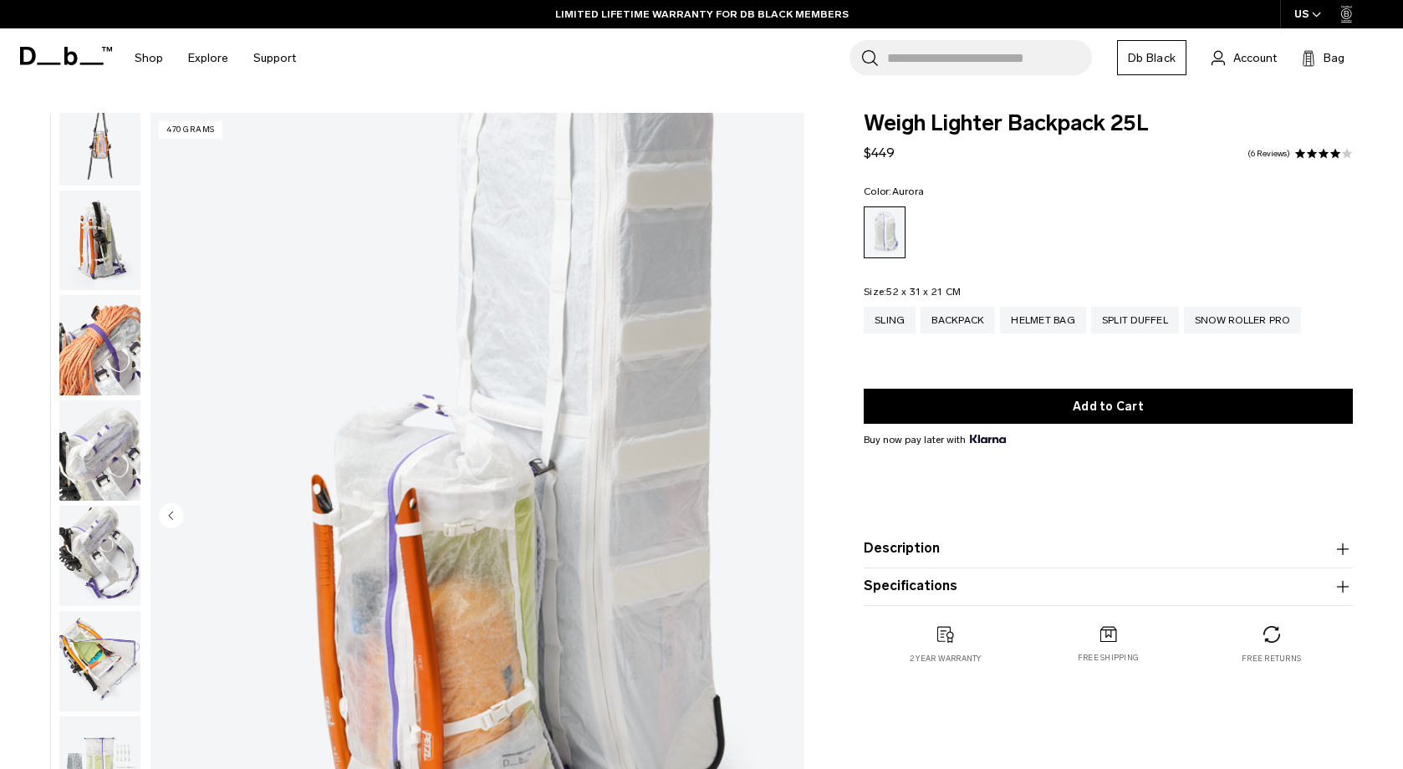
scroll to position [0, 0]
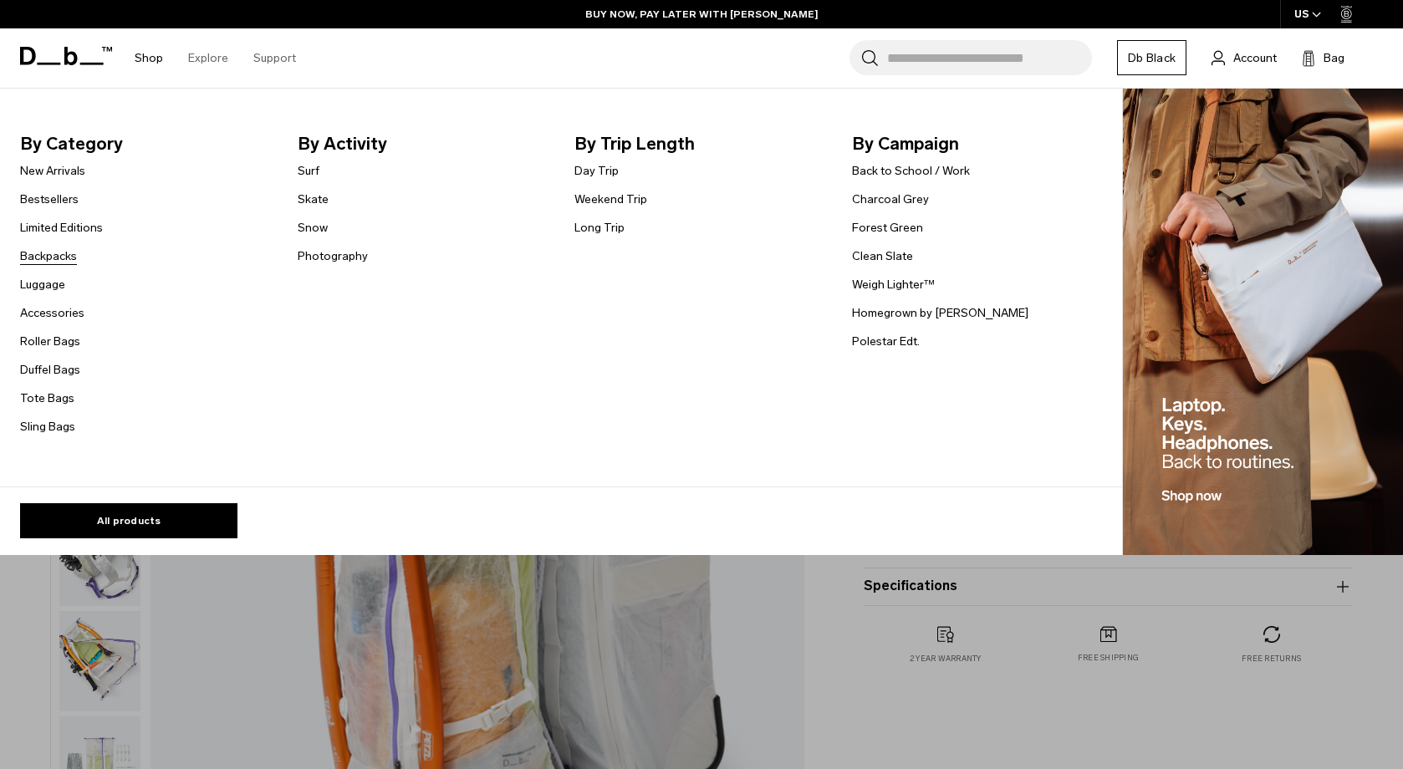
click at [61, 265] on link "Backpacks" at bounding box center [48, 257] width 57 height 18
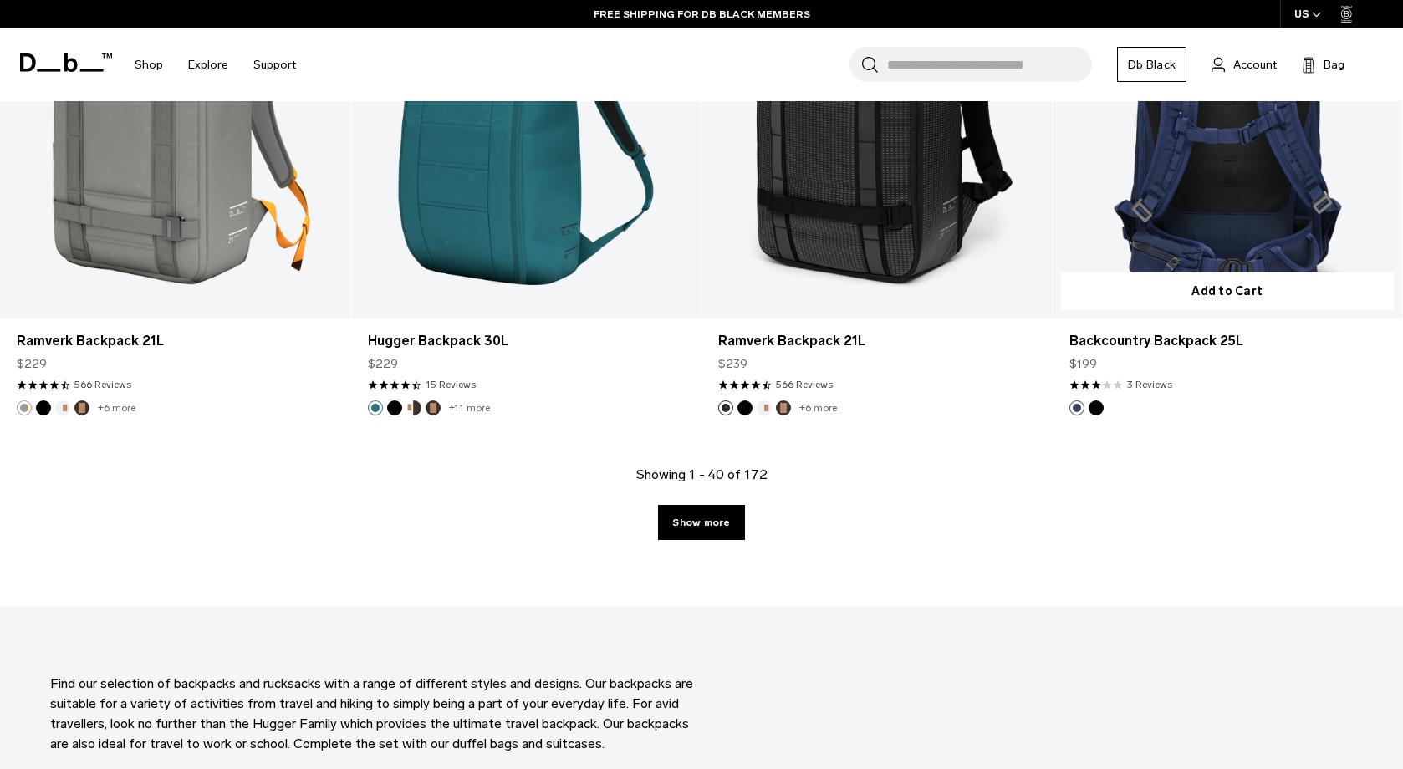
scroll to position [5369, 0]
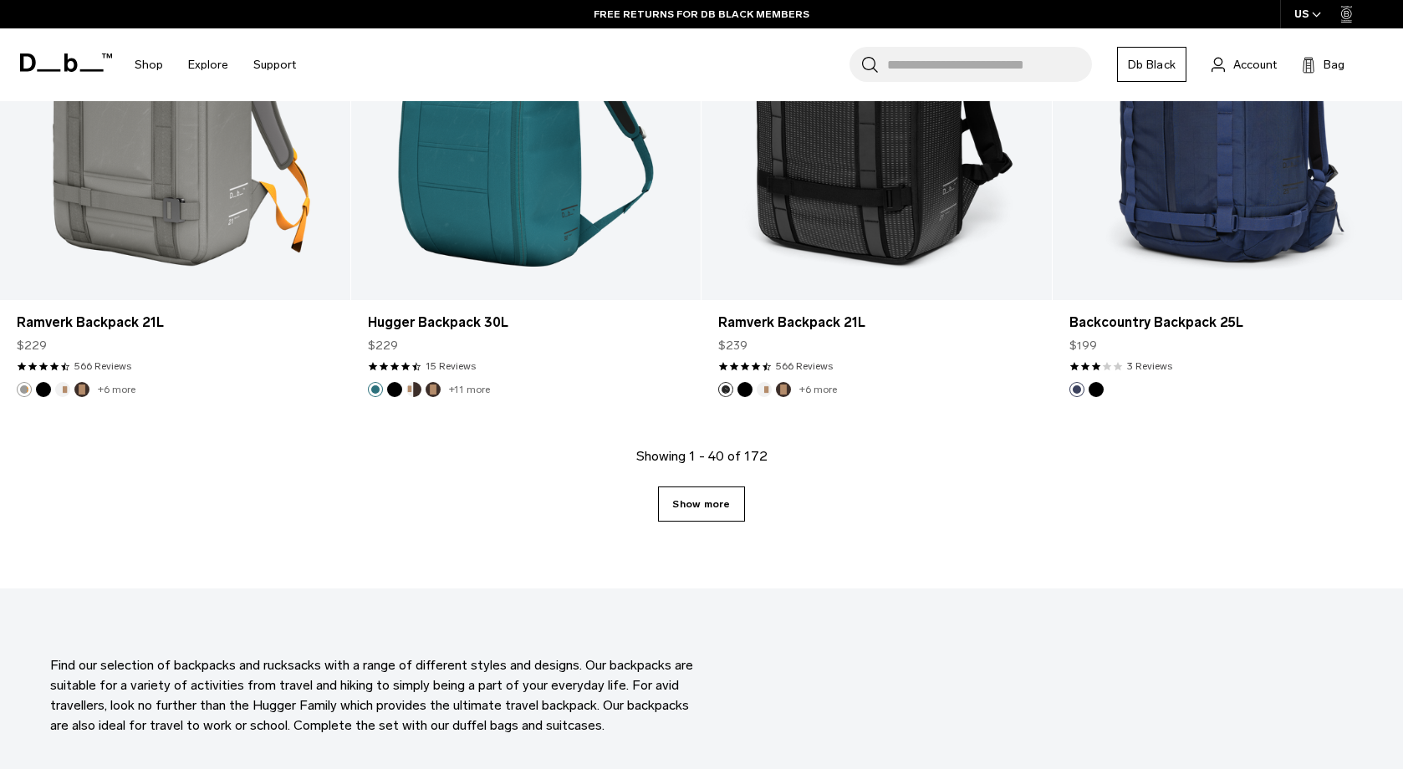
click at [684, 522] on link "Show more" at bounding box center [701, 504] width 86 height 35
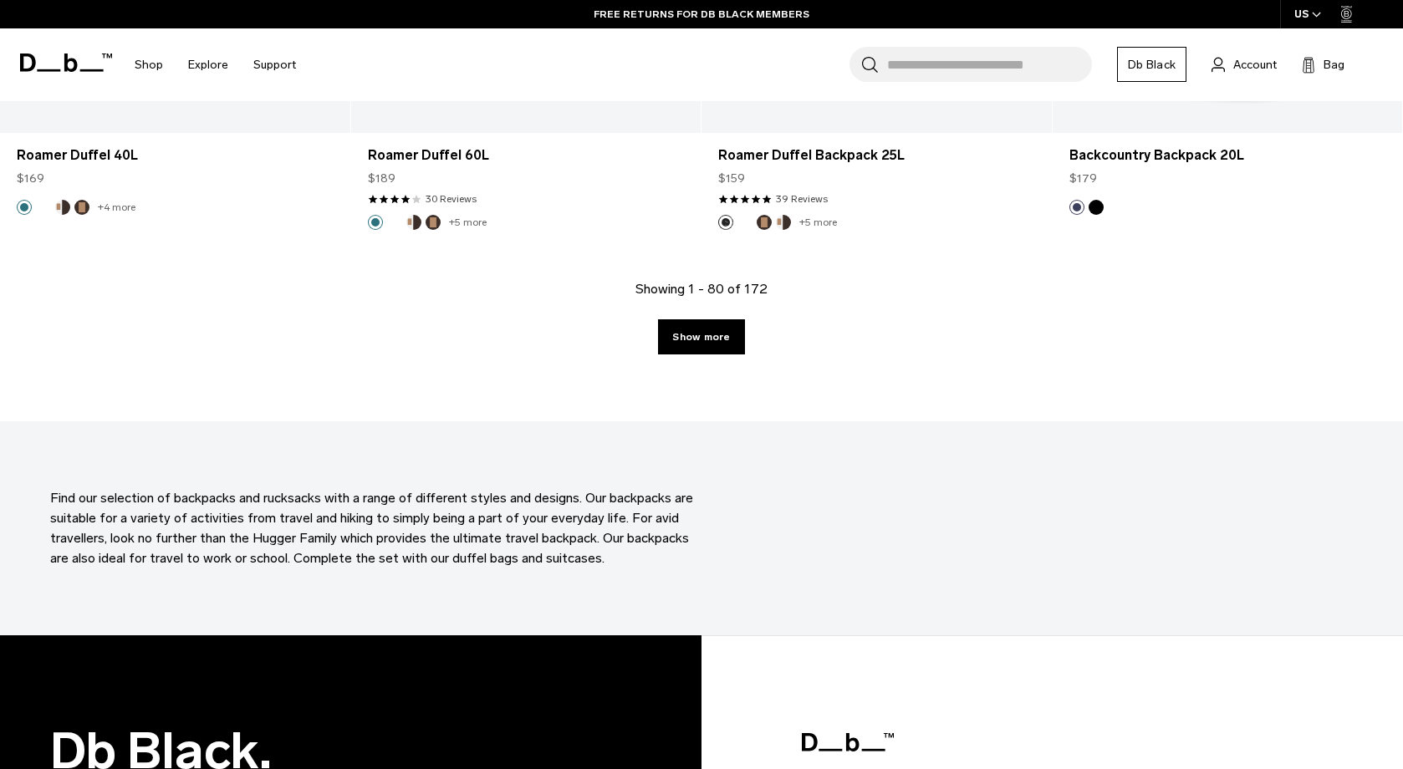
scroll to position [10893, 0]
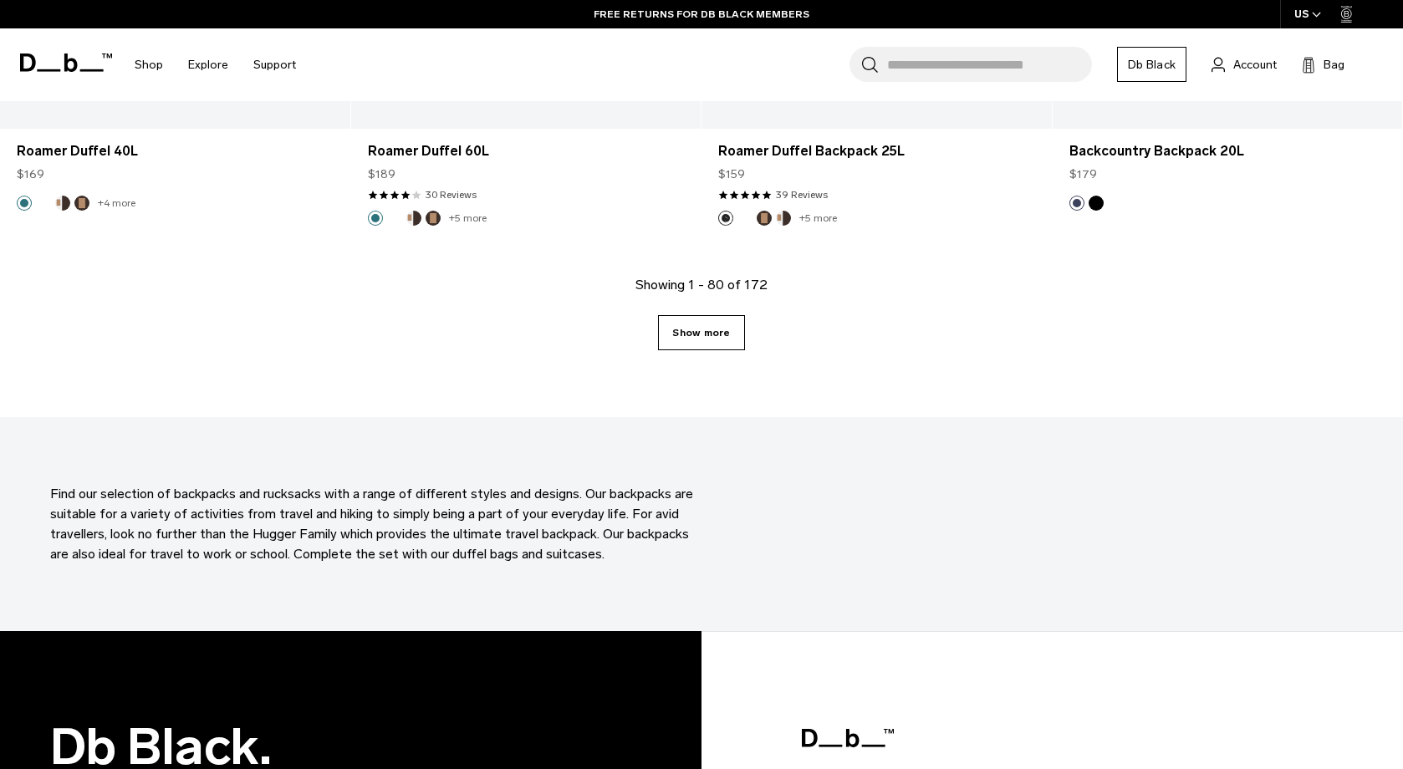
click at [718, 350] on link "Show more" at bounding box center [701, 332] width 86 height 35
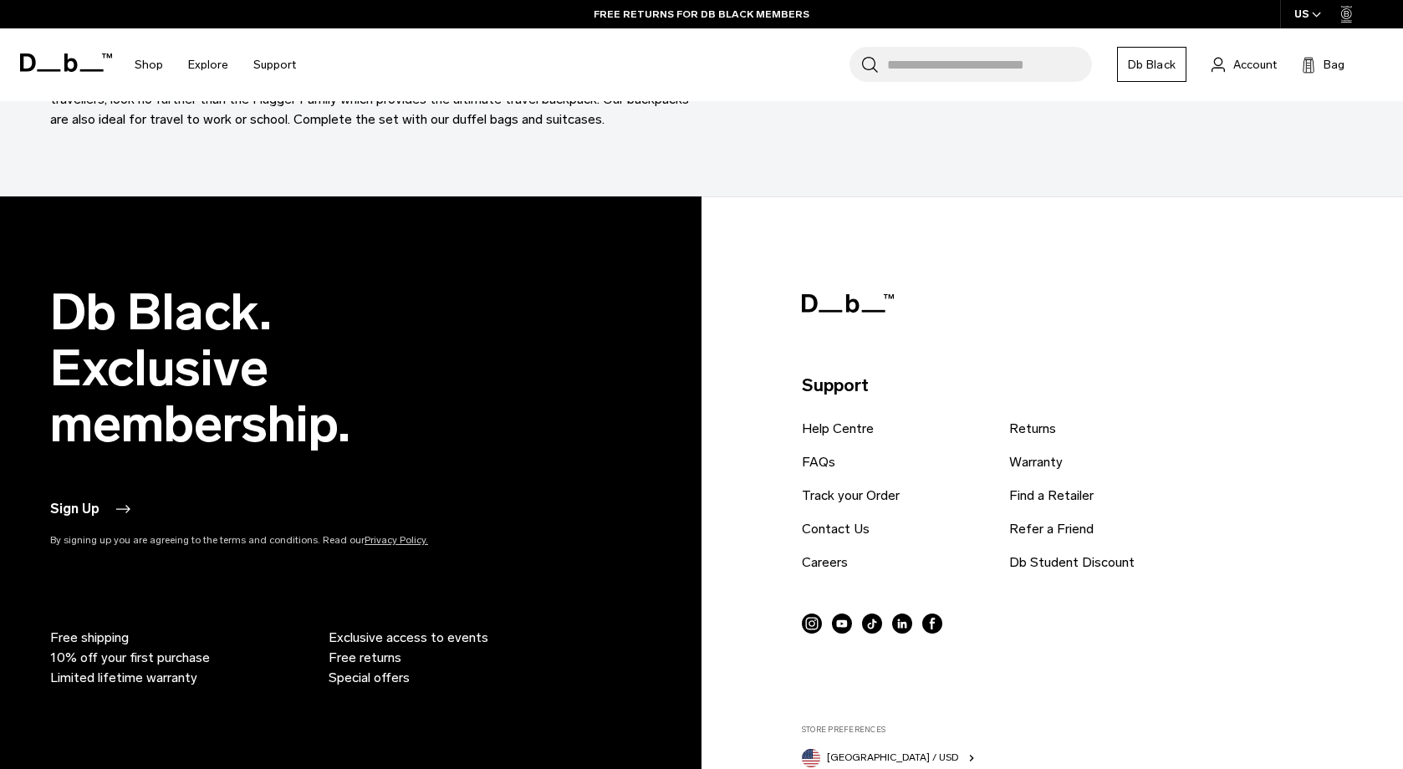
scroll to position [16686, 0]
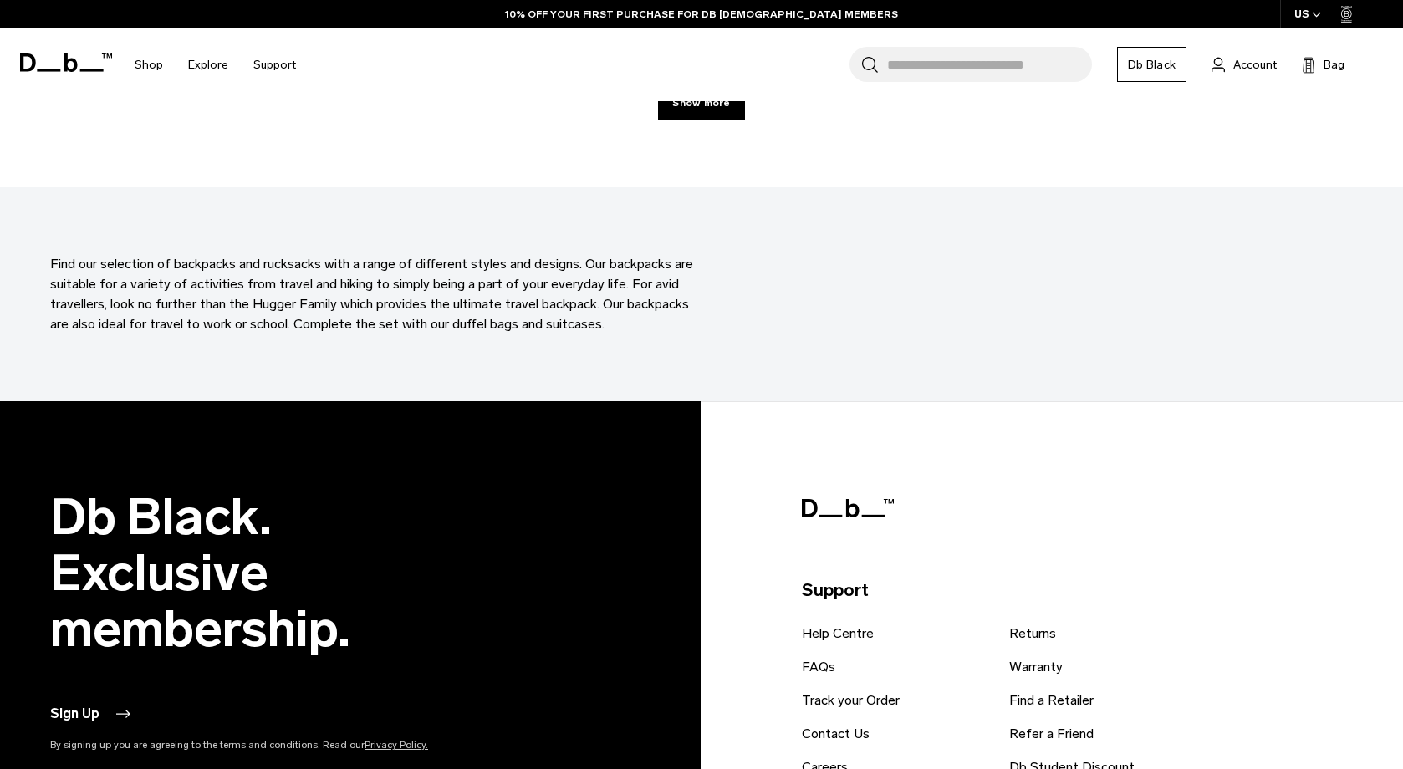
scroll to position [21861, 0]
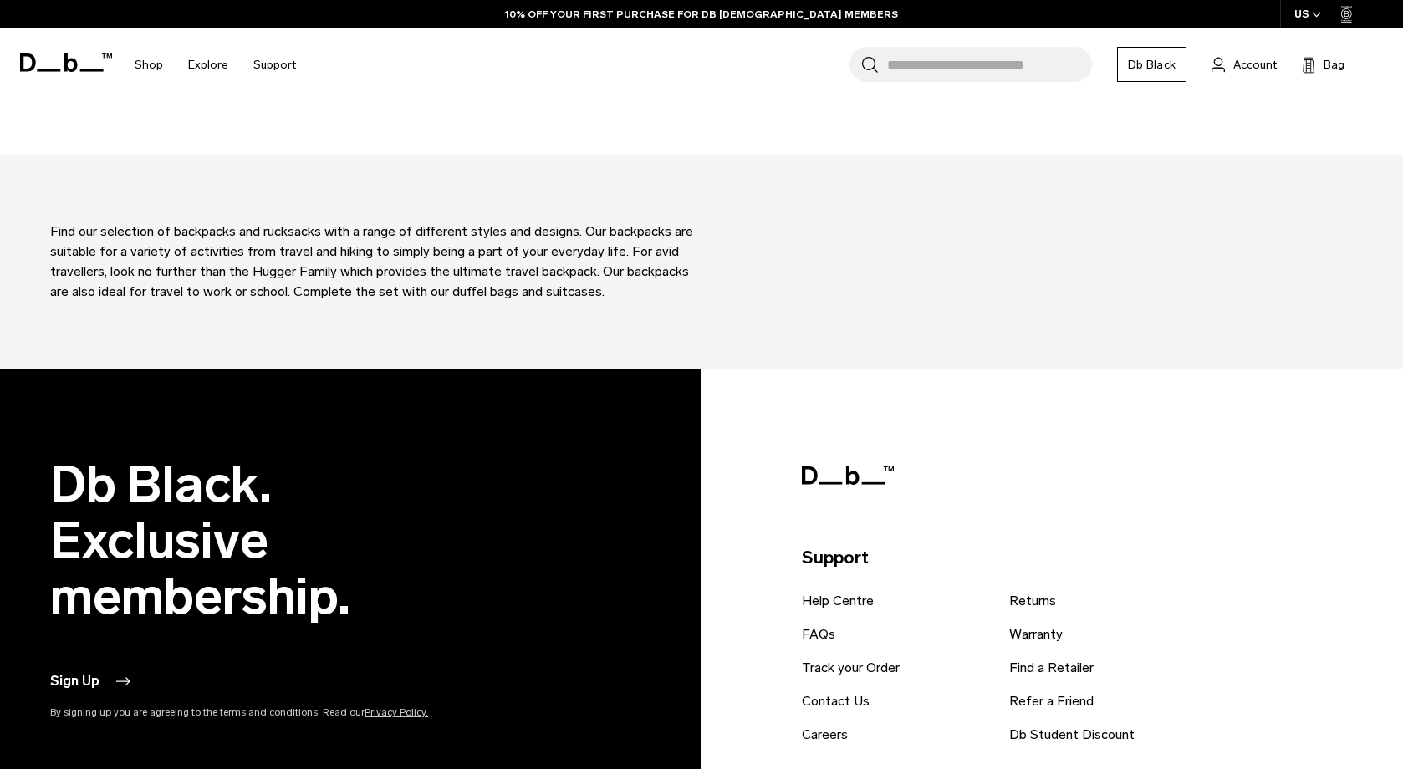
click at [718, 88] on link "Show more" at bounding box center [701, 70] width 86 height 35
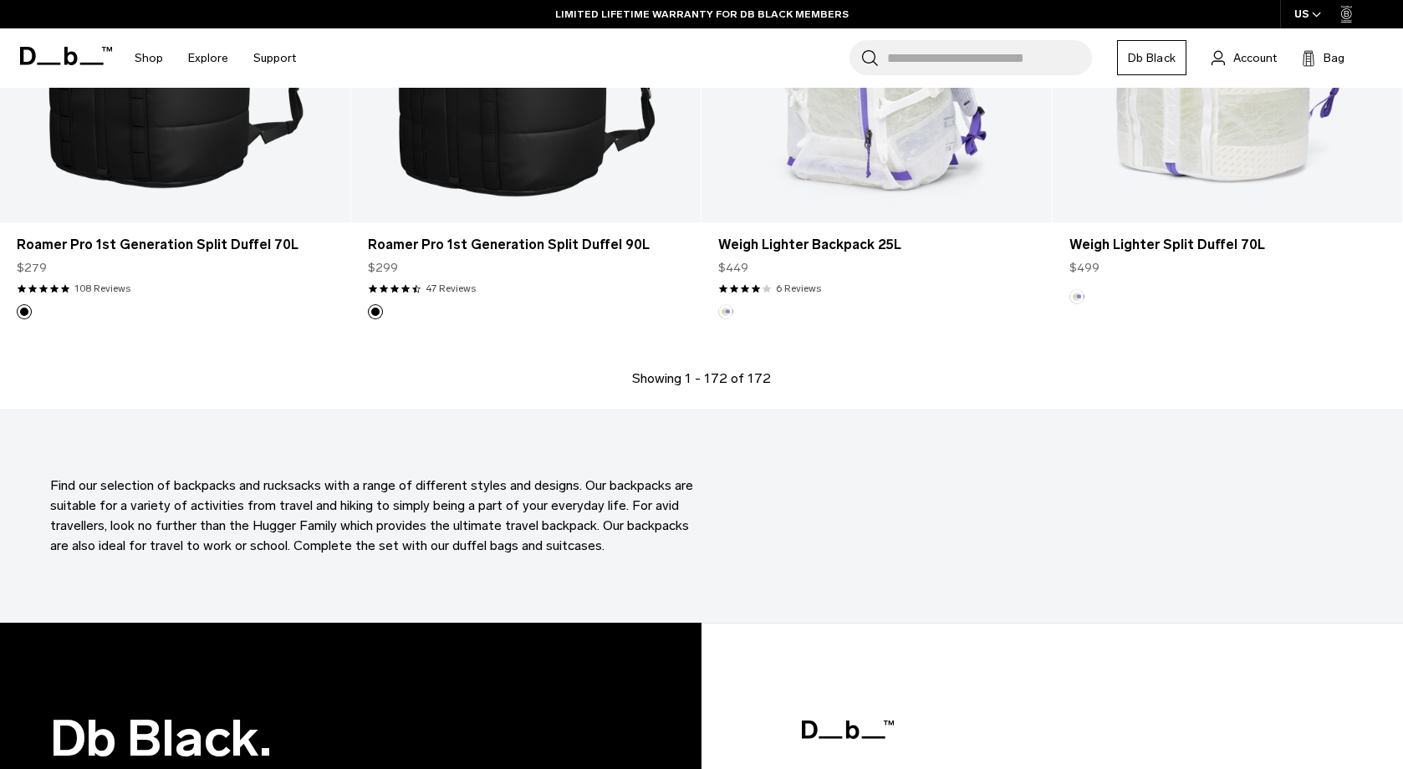
scroll to position [23110, 0]
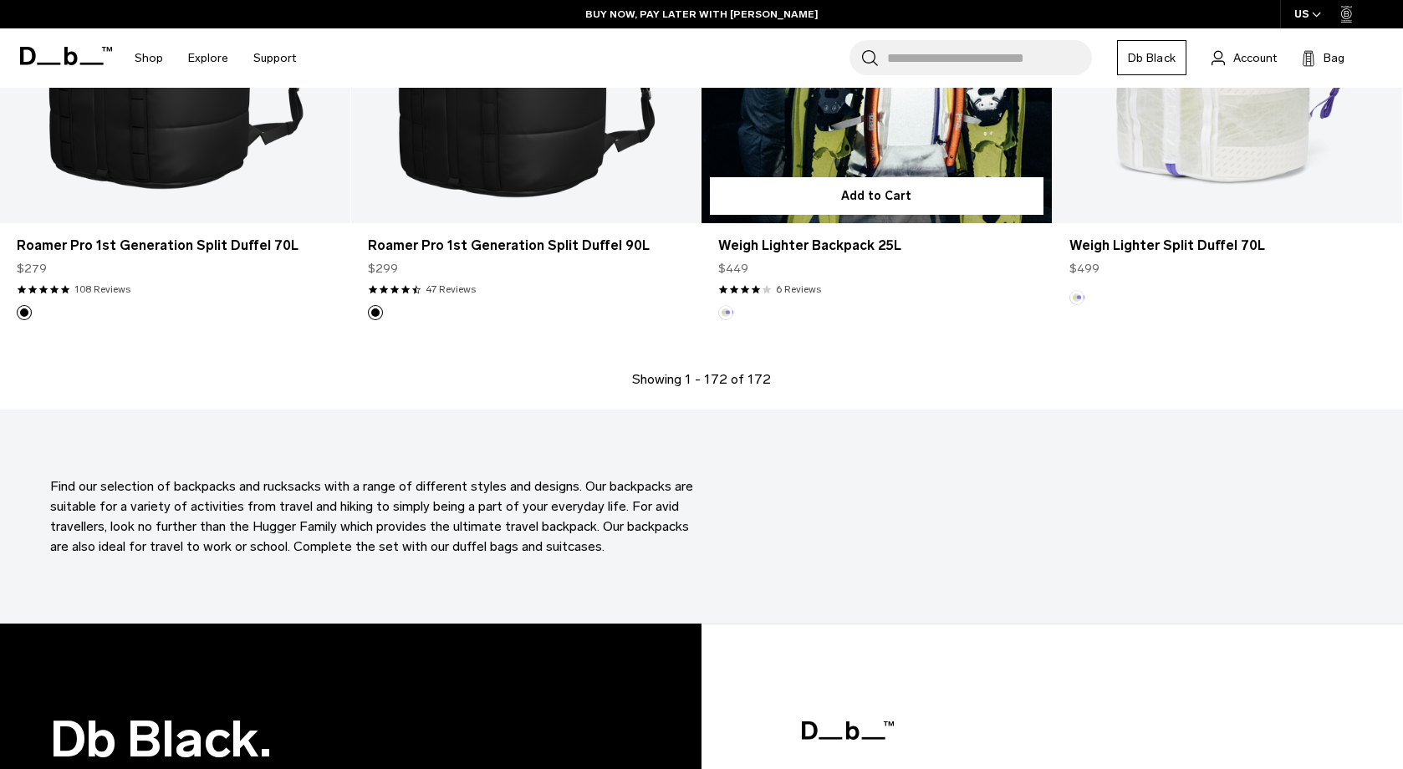
click at [892, 223] on link "Weigh Lighter Backpack 25L" at bounding box center [877, 28] width 350 height 389
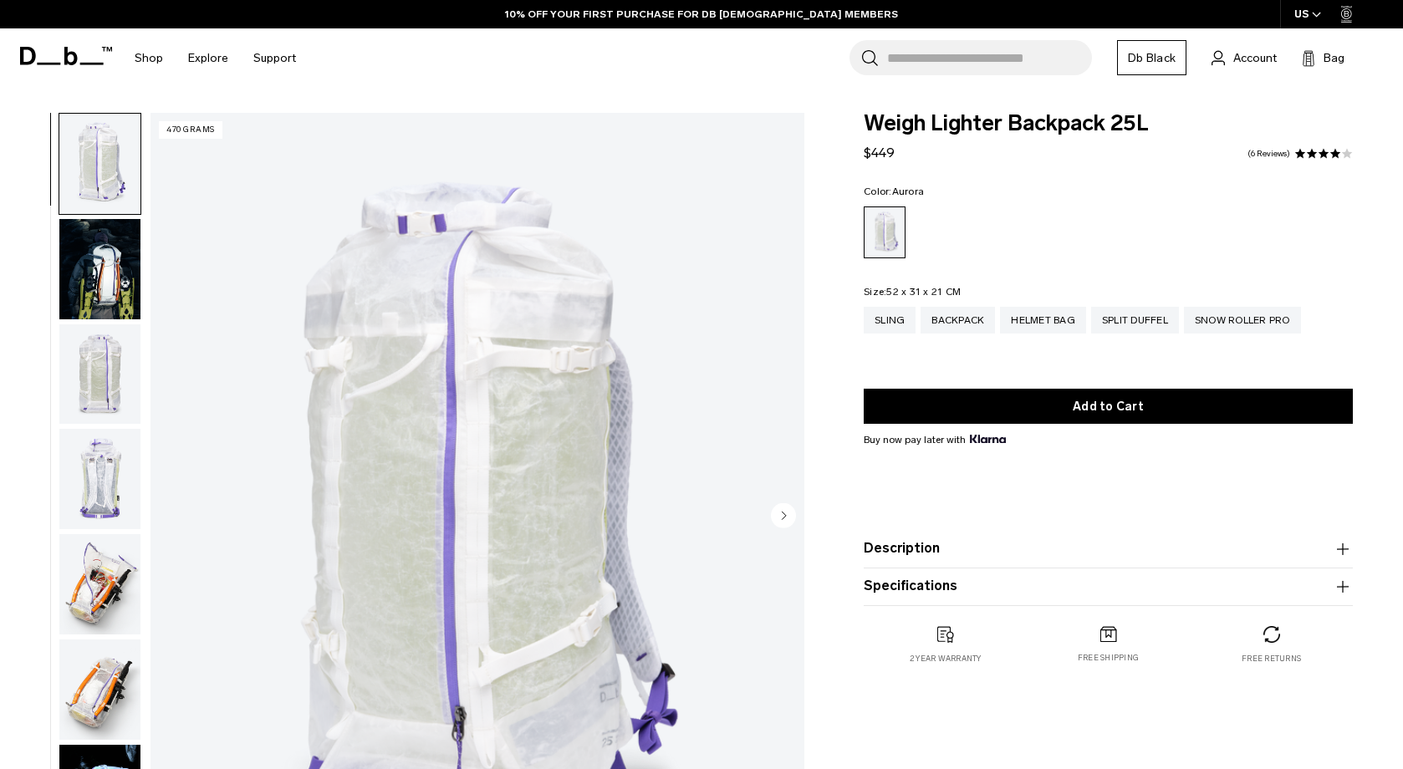
click at [1306, 159] on span at bounding box center [1312, 154] width 12 height 12
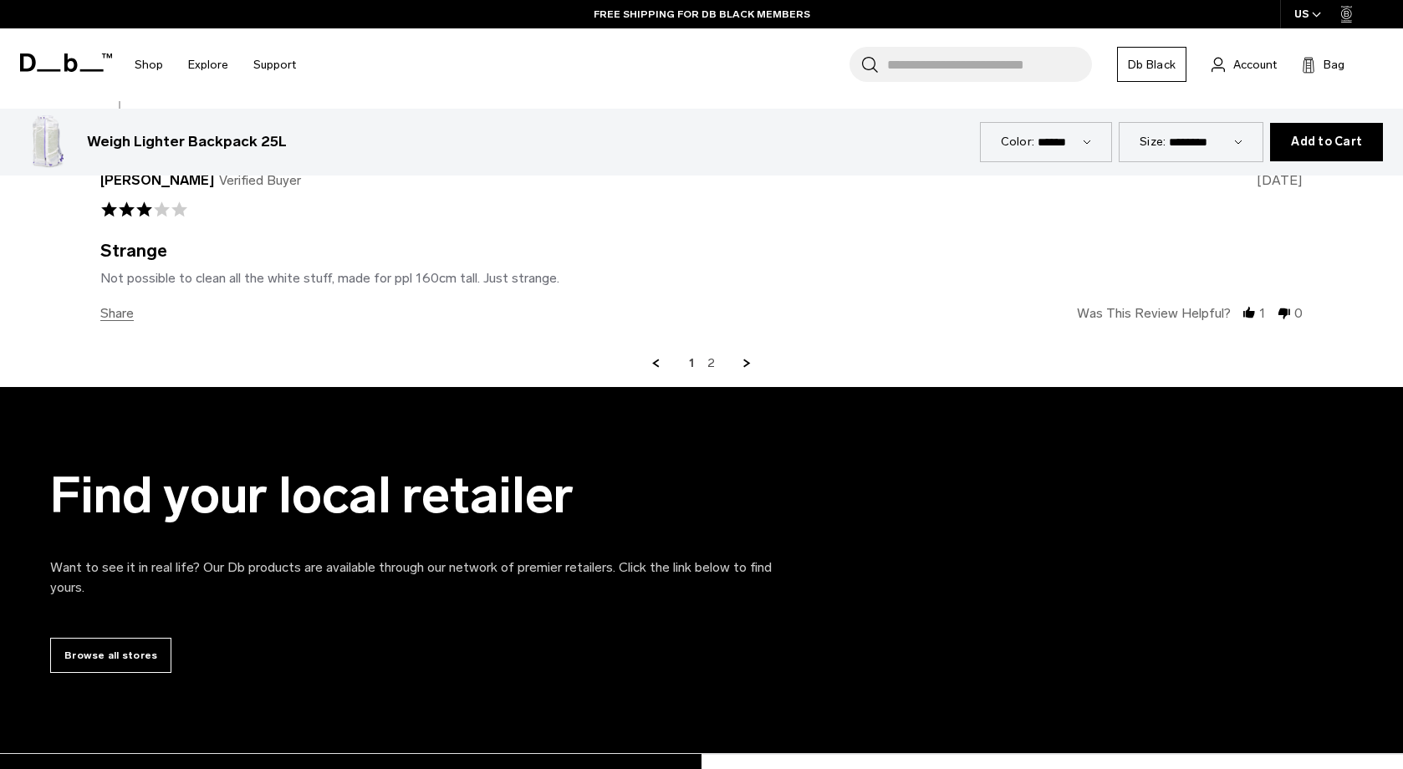
scroll to position [4221, 0]
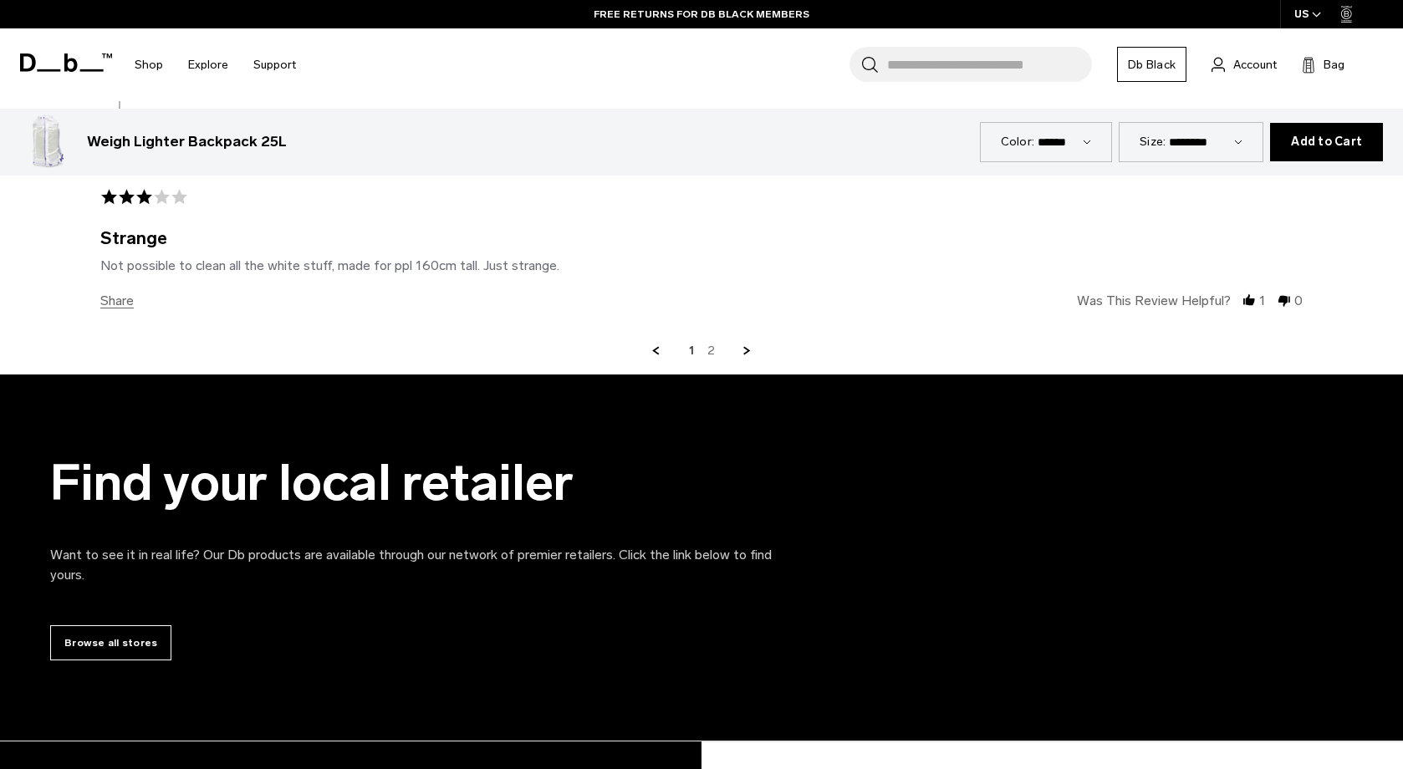
click at [712, 359] on link "2" at bounding box center [712, 351] width 8 height 15
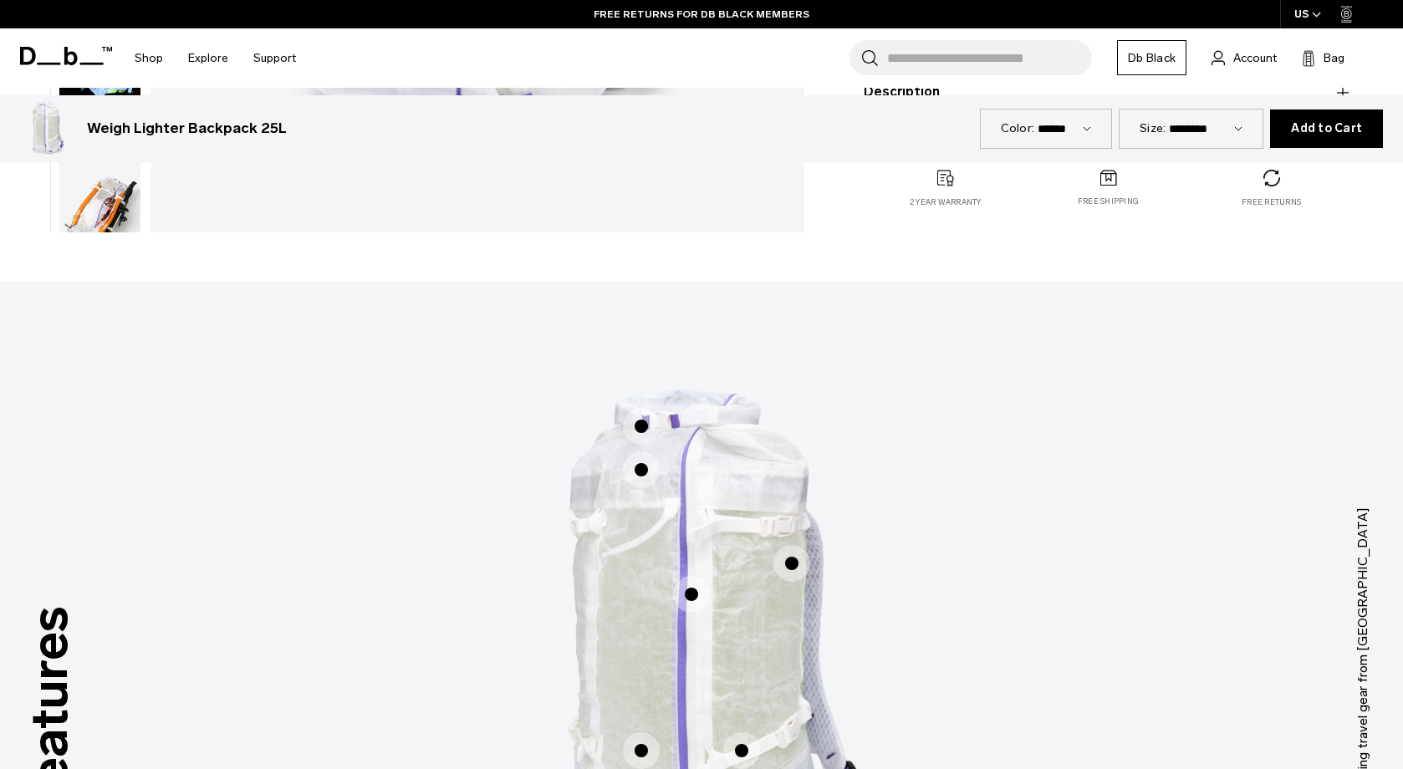
scroll to position [570, 0]
